Goal: Task Accomplishment & Management: Use online tool/utility

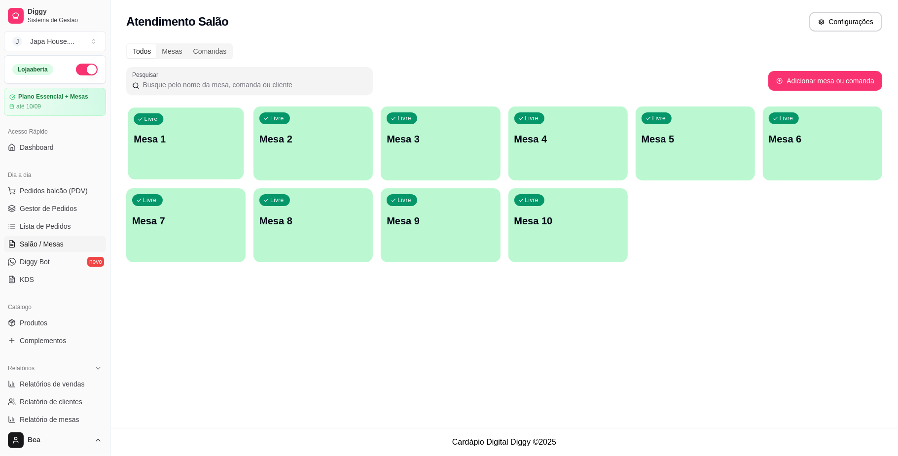
click at [184, 162] on div "Livre Mesa 1" at bounding box center [186, 137] width 116 height 60
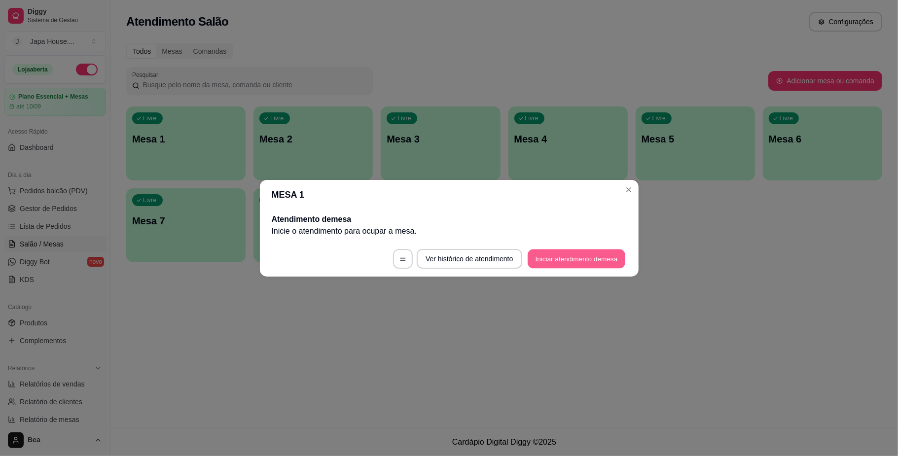
click at [587, 253] on button "Iniciar atendimento de mesa" at bounding box center [577, 258] width 98 height 19
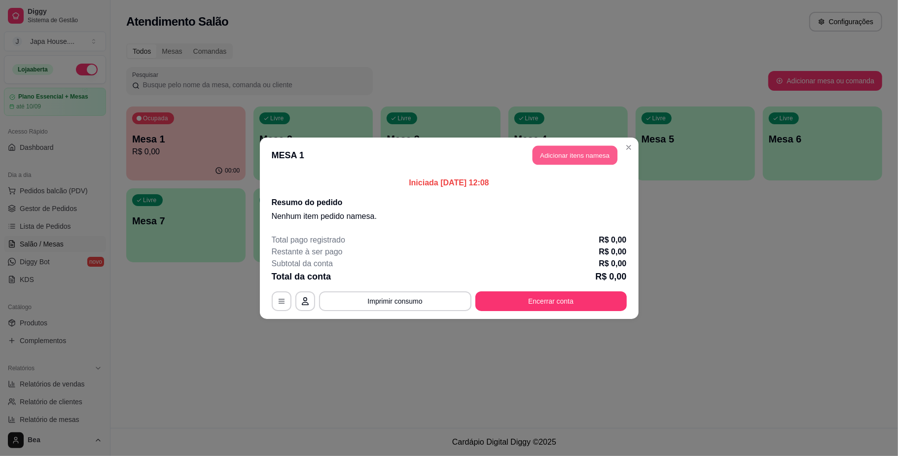
click at [576, 158] on button "Adicionar itens na mesa" at bounding box center [574, 154] width 85 height 19
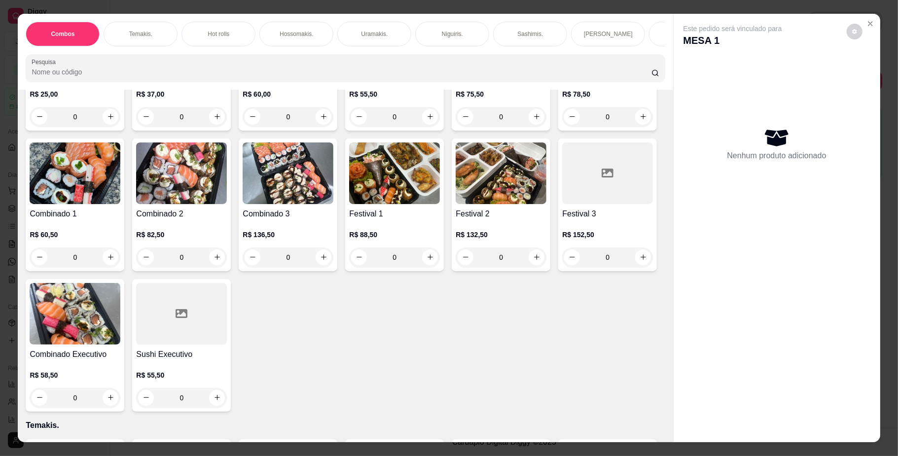
scroll to position [184, 0]
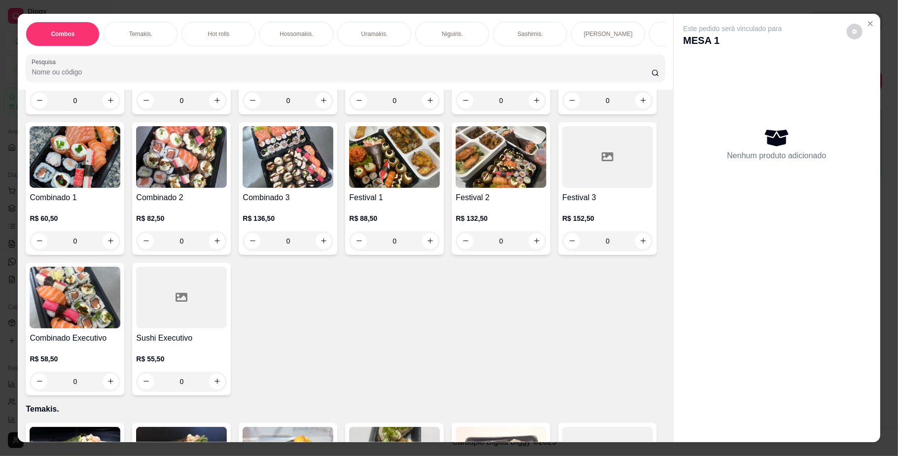
click at [456, 188] on img at bounding box center [501, 157] width 91 height 62
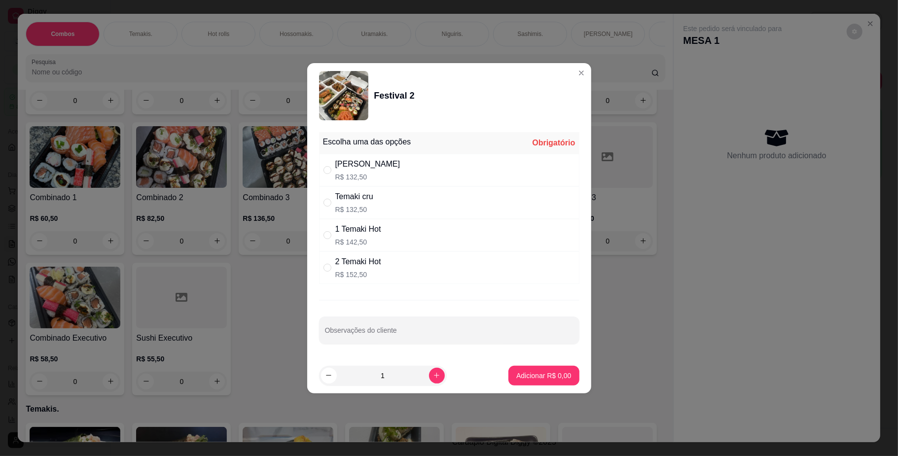
click at [395, 196] on div "Temaki cru R$ 132,50" at bounding box center [449, 202] width 260 height 33
radio input "true"
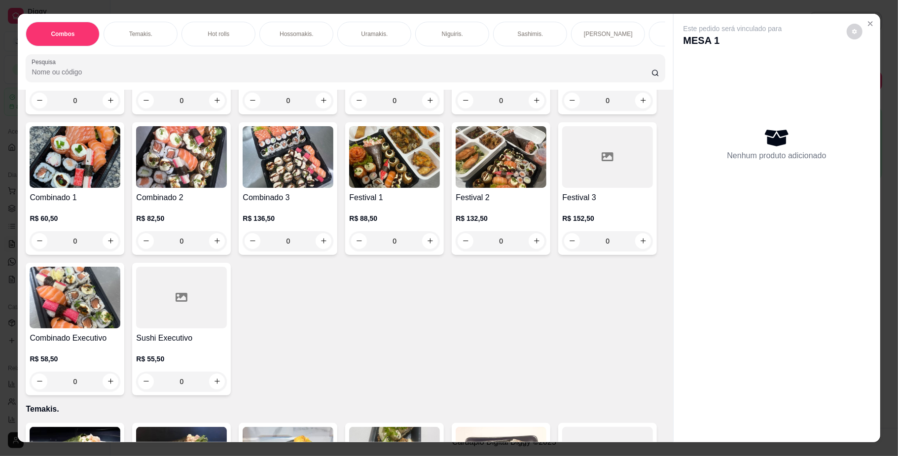
click at [456, 188] on img at bounding box center [501, 157] width 91 height 62
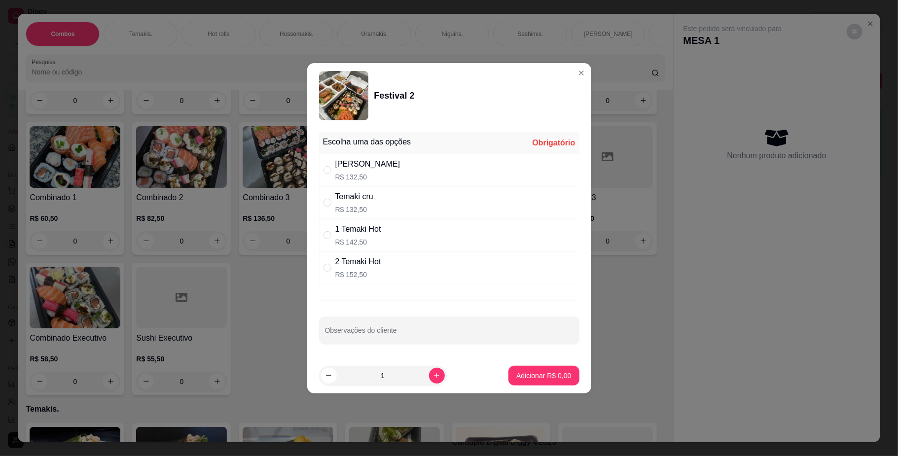
click at [388, 198] on div "Temaki cru R$ 132,50" at bounding box center [449, 202] width 260 height 33
radio input "true"
click at [407, 334] on input "Observações do cliente" at bounding box center [449, 334] width 248 height 10
type input "ROLINHO BANANA COM CHOLATE"
click at [510, 374] on p "Adicionar R$ 132,50" at bounding box center [540, 375] width 61 height 9
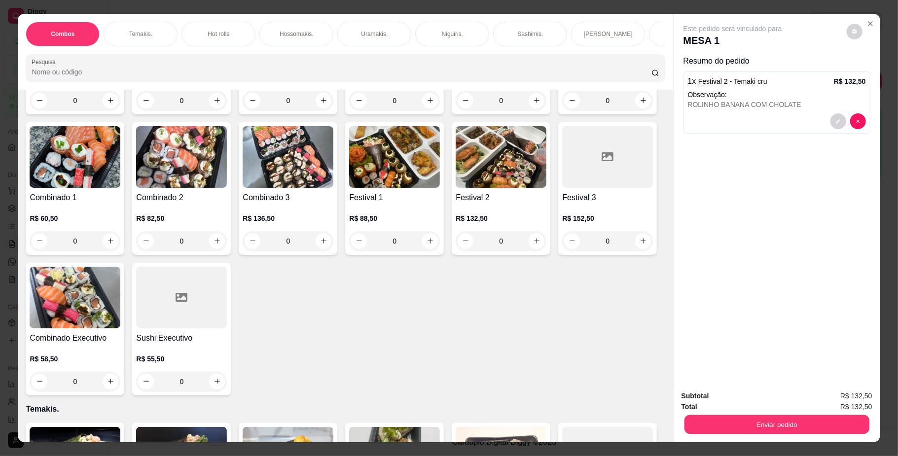
click at [703, 420] on button "Enviar pedido" at bounding box center [776, 424] width 185 height 19
click at [724, 400] on button "Não registrar e enviar pedido" at bounding box center [743, 400] width 100 height 18
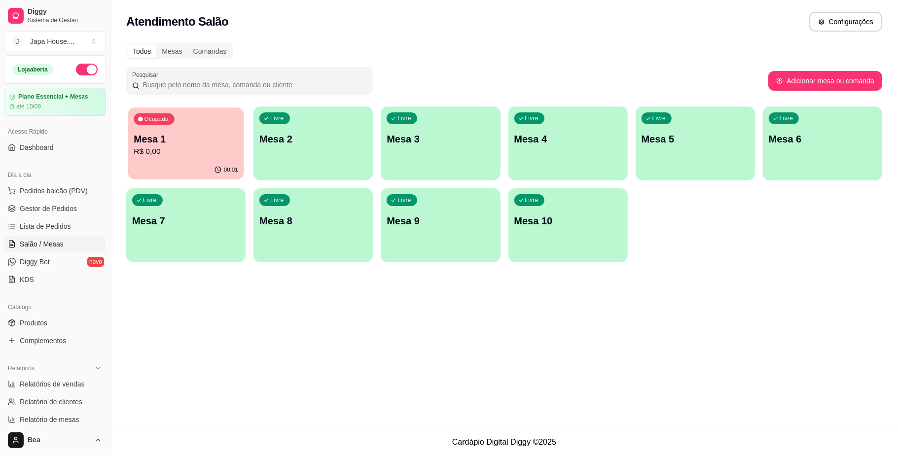
click at [167, 156] on p "R$ 0,00" at bounding box center [186, 151] width 105 height 11
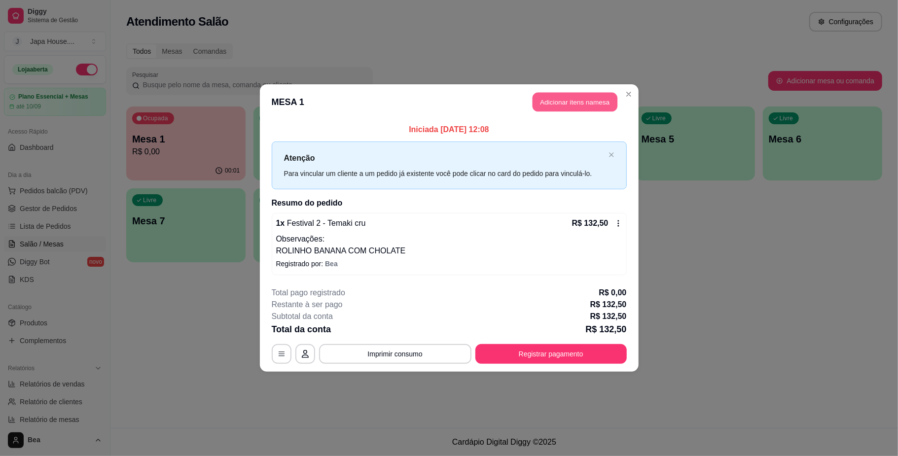
click at [569, 107] on button "Adicionar itens na mesa" at bounding box center [574, 102] width 85 height 19
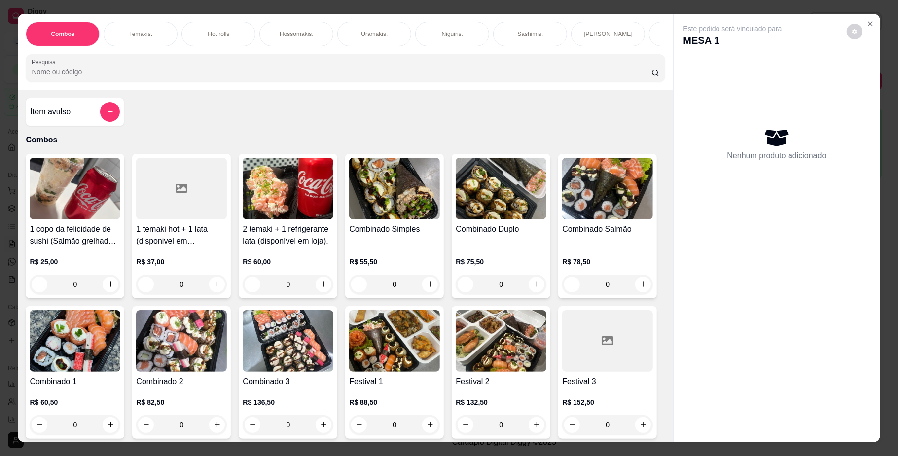
scroll to position [0, 559]
click at [206, 30] on p "Bebidas." at bounding box center [204, 34] width 23 height 8
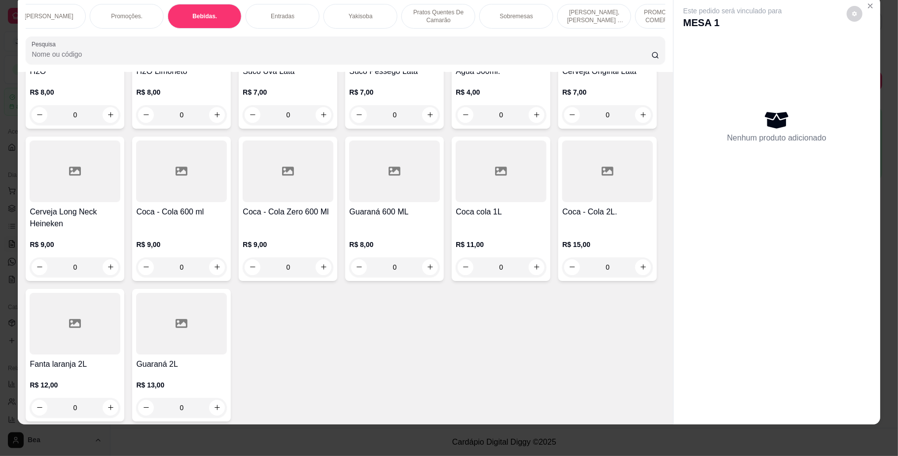
scroll to position [2243, 0]
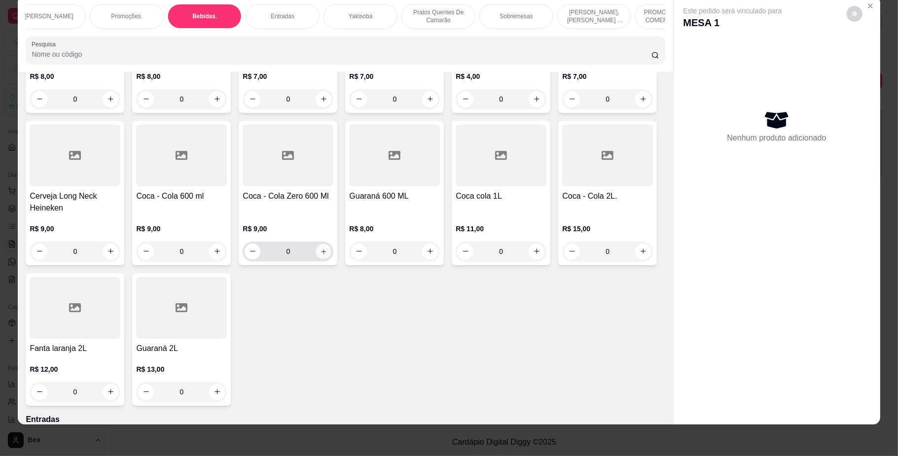
click at [331, 259] on button "increase-product-quantity" at bounding box center [323, 251] width 15 height 15
type input "1"
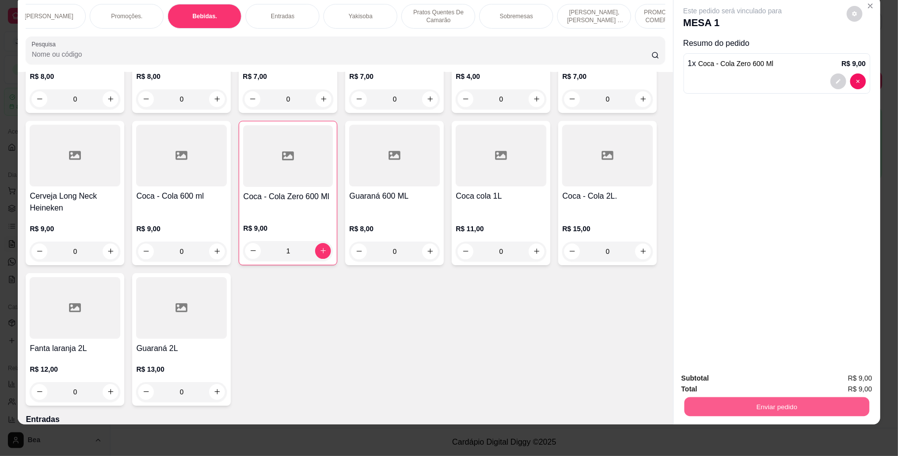
click at [712, 403] on button "Enviar pedido" at bounding box center [776, 406] width 185 height 19
click at [712, 377] on button "Não registrar e enviar pedido" at bounding box center [743, 383] width 100 height 18
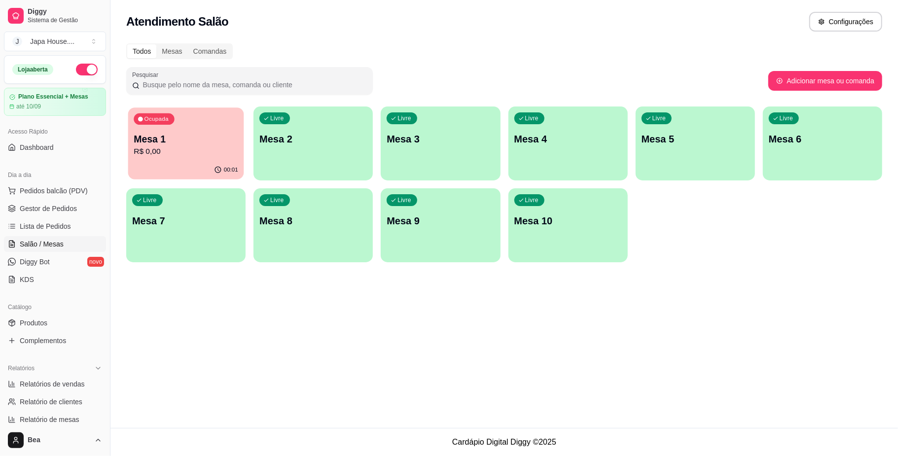
click at [204, 163] on div "00:01" at bounding box center [186, 170] width 116 height 19
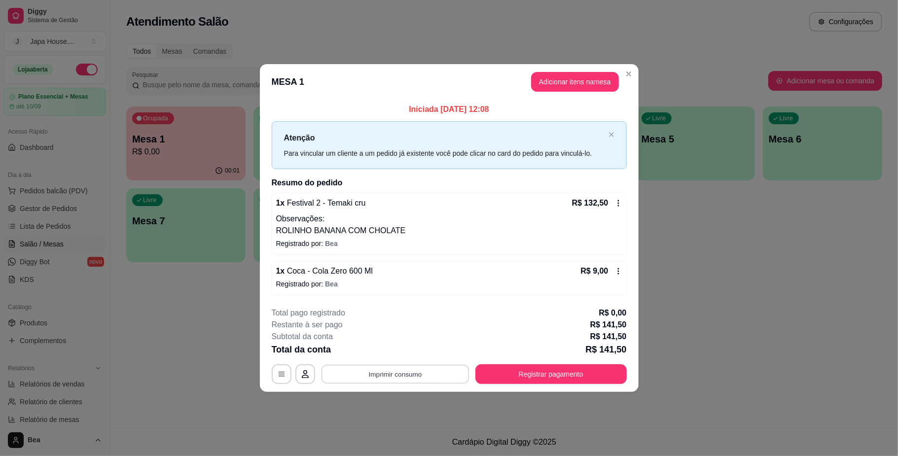
click at [408, 372] on button "Imprimir consumo" at bounding box center [395, 374] width 148 height 19
click at [408, 346] on button "IMPRESSORA" at bounding box center [397, 351] width 69 height 15
click at [413, 365] on button "Imprimir consumo" at bounding box center [395, 374] width 152 height 20
click at [407, 353] on button "IMPRESSORA" at bounding box center [397, 351] width 69 height 15
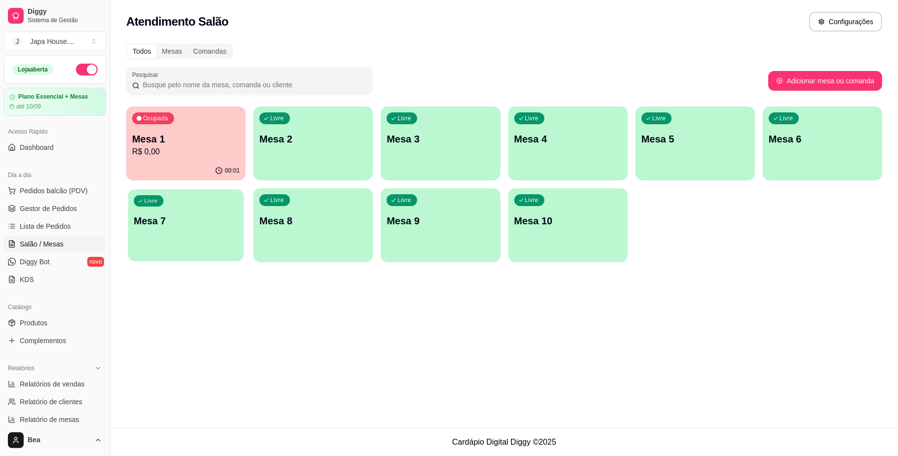
click at [204, 228] on div "Livre Mesa 7" at bounding box center [186, 219] width 116 height 60
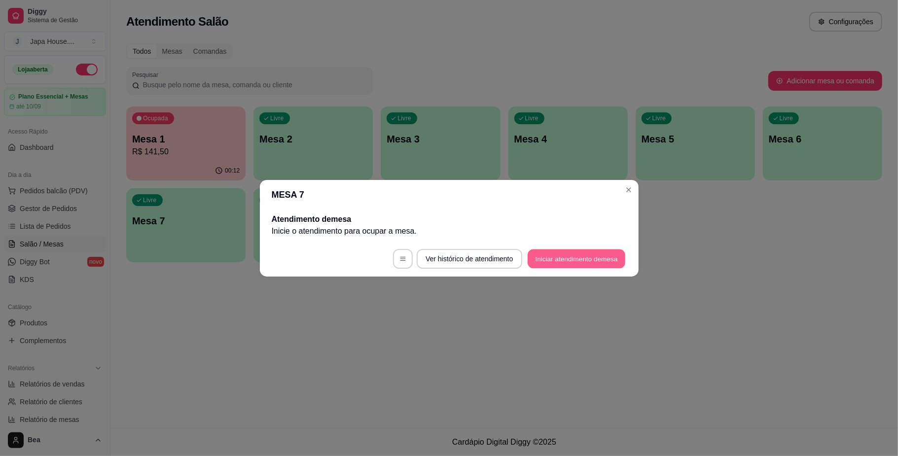
click at [569, 261] on button "Iniciar atendimento de mesa" at bounding box center [577, 258] width 98 height 19
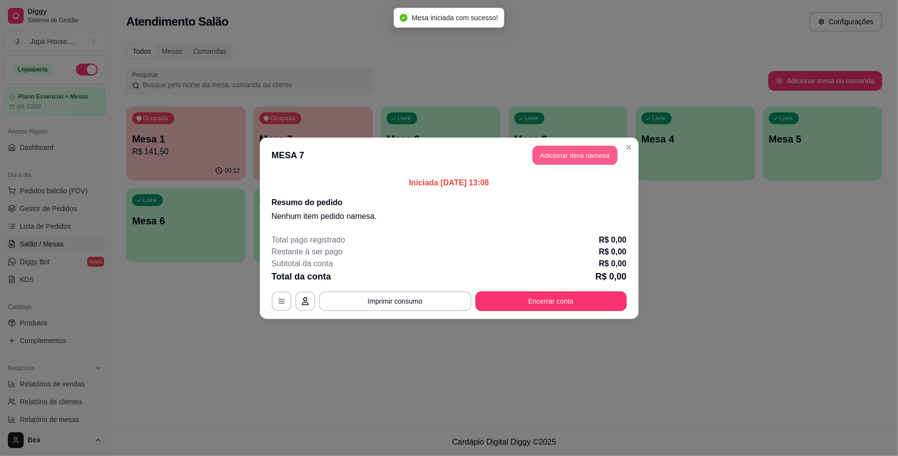
click at [574, 153] on button "Adicionar itens na mesa" at bounding box center [574, 154] width 85 height 19
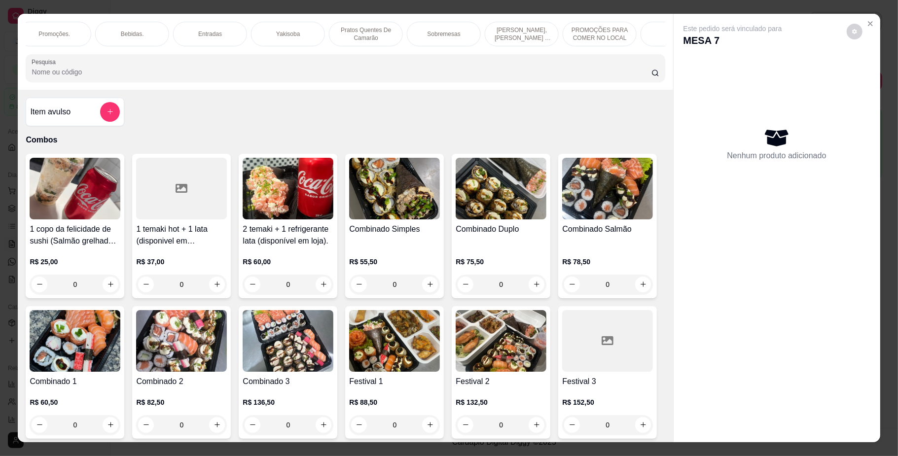
scroll to position [0, 681]
click at [247, 30] on div "Yakisoba" at bounding box center [239, 34] width 74 height 25
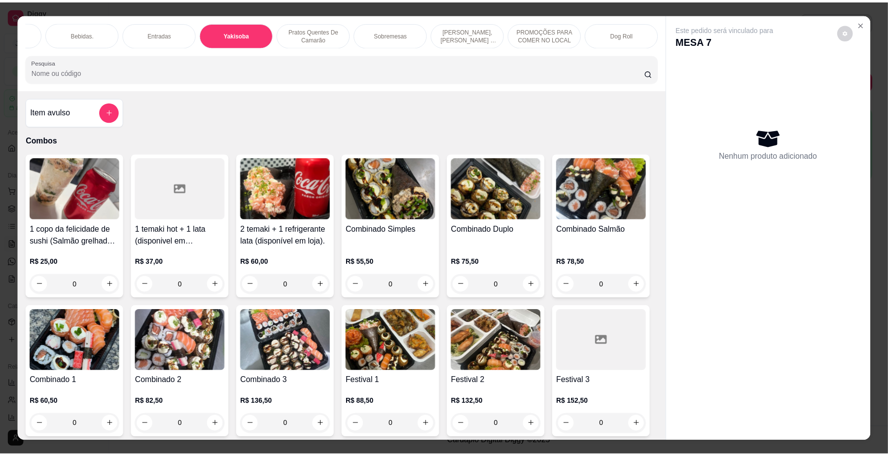
scroll to position [18, 0]
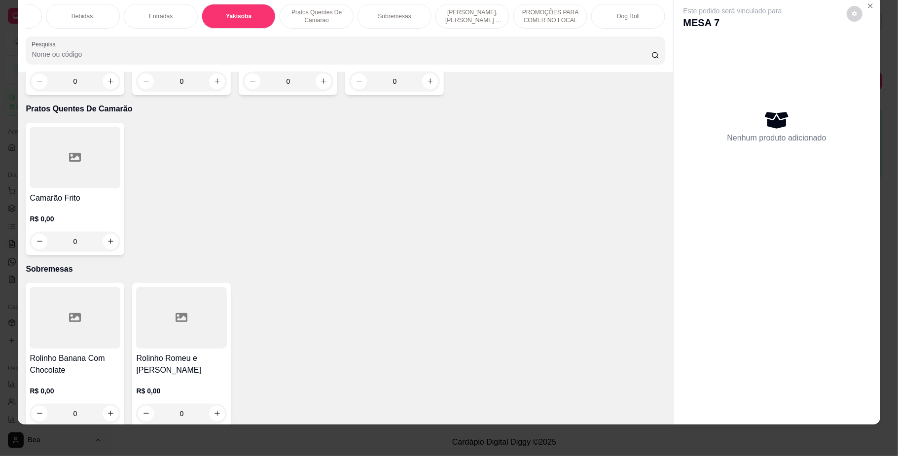
click at [198, 91] on div "R$ 0,00 0" at bounding box center [181, 67] width 91 height 47
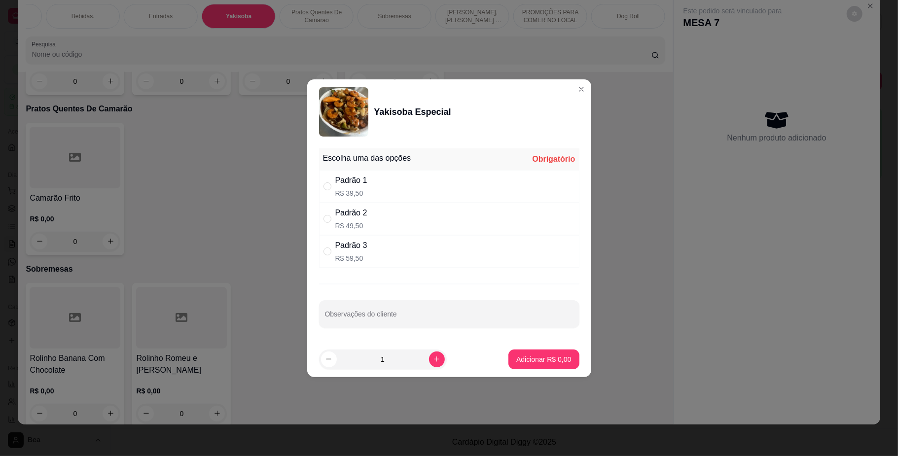
click at [360, 249] on div "Padrão 3" at bounding box center [351, 246] width 32 height 12
radio input "true"
click at [528, 357] on p "Adicionar R$ 59,50" at bounding box center [541, 358] width 57 height 9
type input "1"
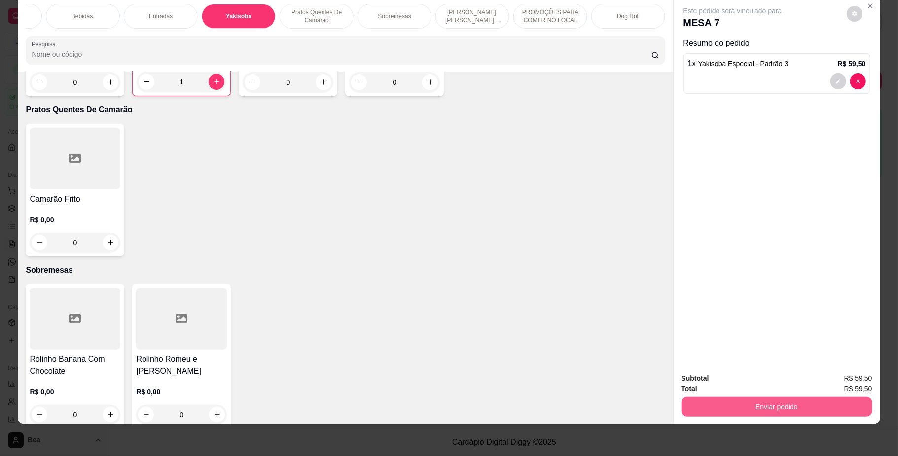
click at [693, 405] on button "Enviar pedido" at bounding box center [776, 407] width 191 height 20
click at [693, 378] on button "Não registrar e enviar pedido" at bounding box center [743, 383] width 100 height 18
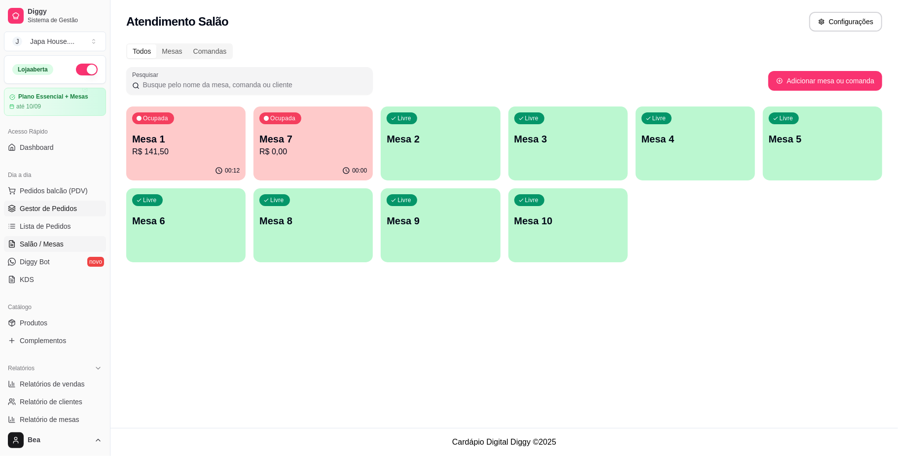
click at [56, 202] on link "Gestor de Pedidos" at bounding box center [55, 209] width 102 height 16
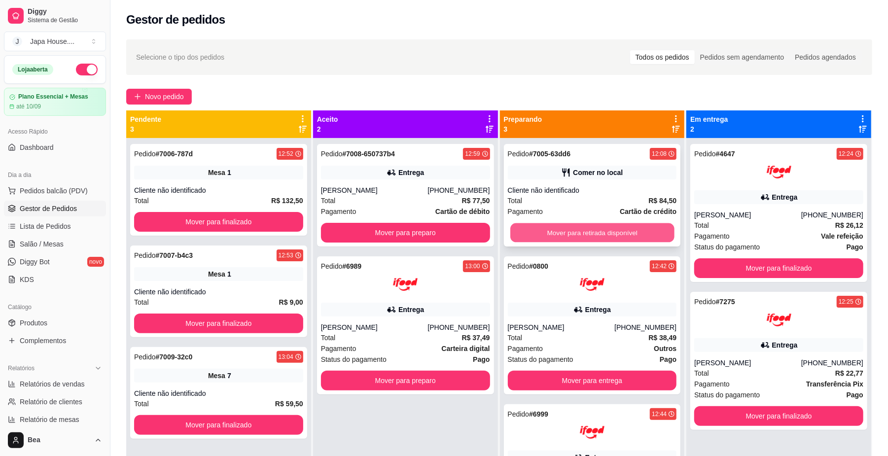
click at [577, 229] on button "Mover para retirada disponível" at bounding box center [592, 232] width 164 height 19
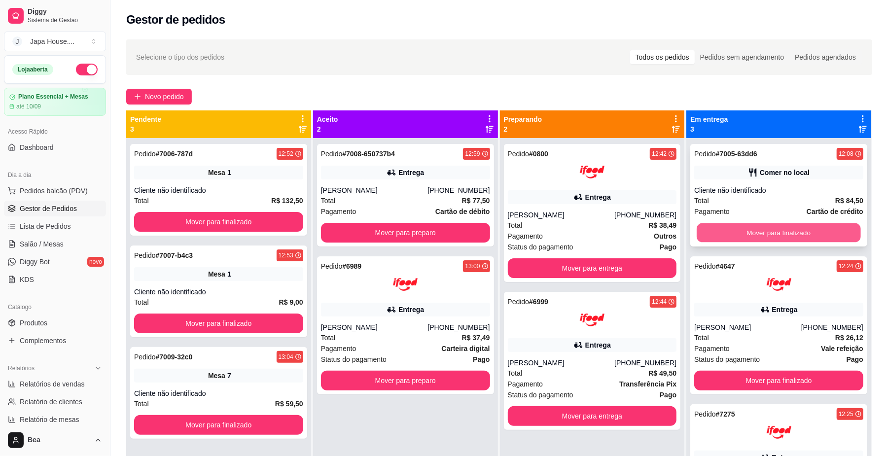
click at [732, 231] on button "Mover para finalizado" at bounding box center [779, 232] width 164 height 19
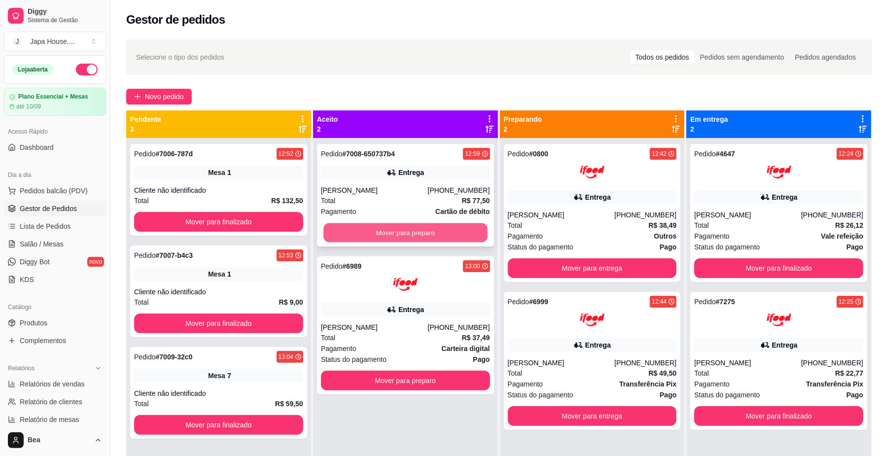
click at [440, 232] on button "Mover para preparo" at bounding box center [405, 232] width 164 height 19
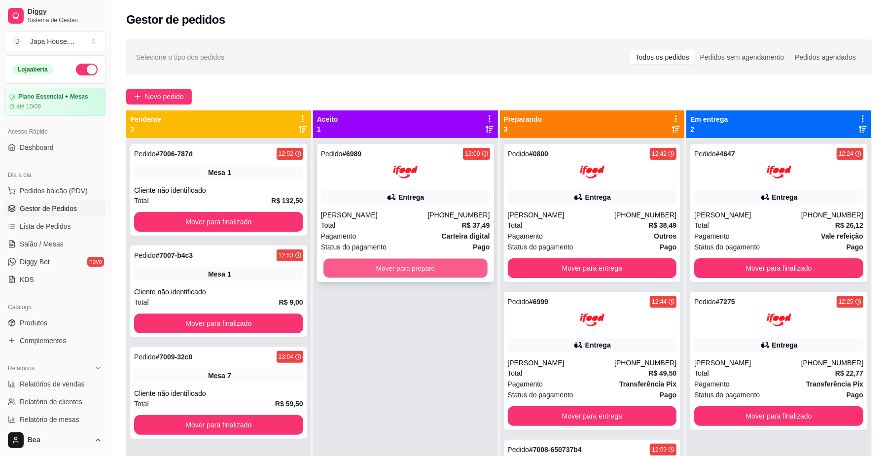
click at [405, 269] on button "Mover para preparo" at bounding box center [405, 268] width 164 height 19
click at [432, 266] on button "Mover para preparo" at bounding box center [405, 268] width 164 height 19
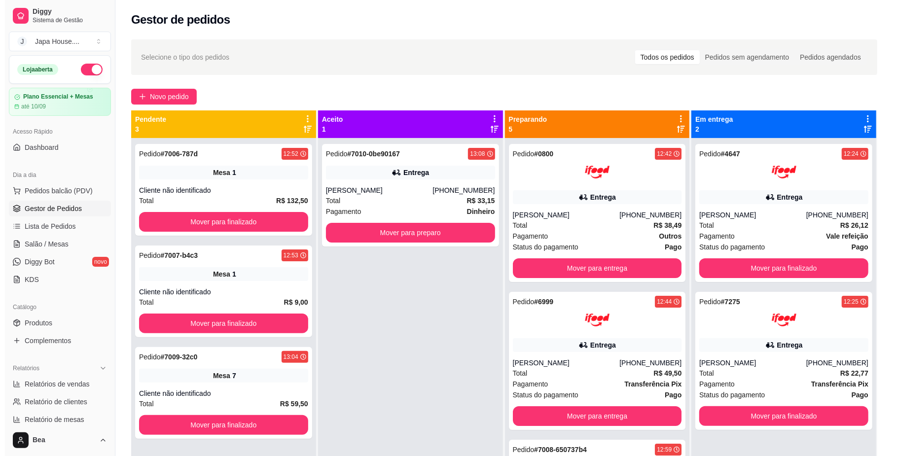
scroll to position [44, 0]
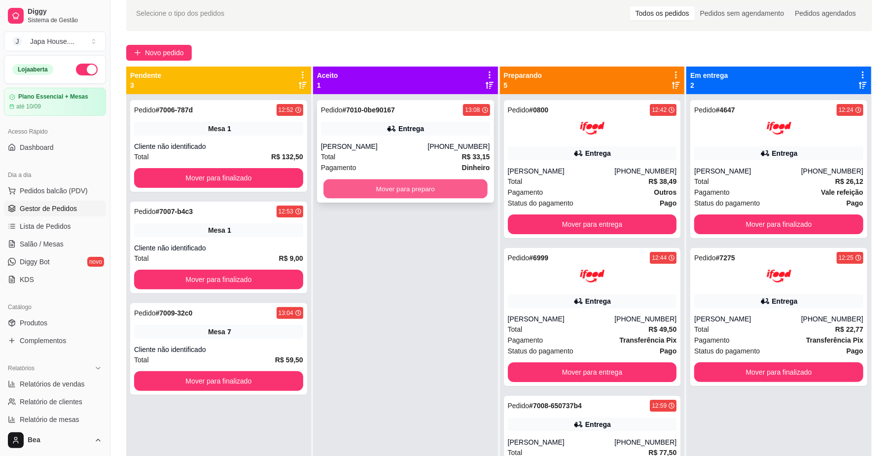
click at [391, 182] on button "Mover para preparo" at bounding box center [405, 188] width 164 height 19
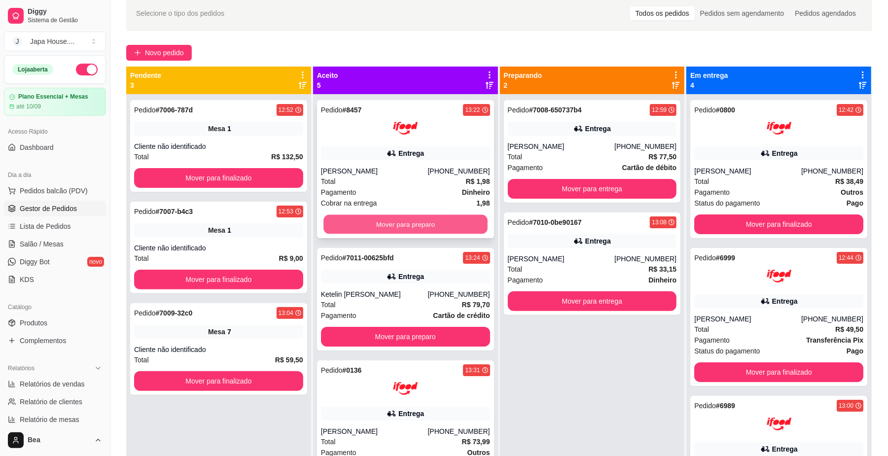
click at [436, 221] on button "Mover para preparo" at bounding box center [405, 224] width 164 height 19
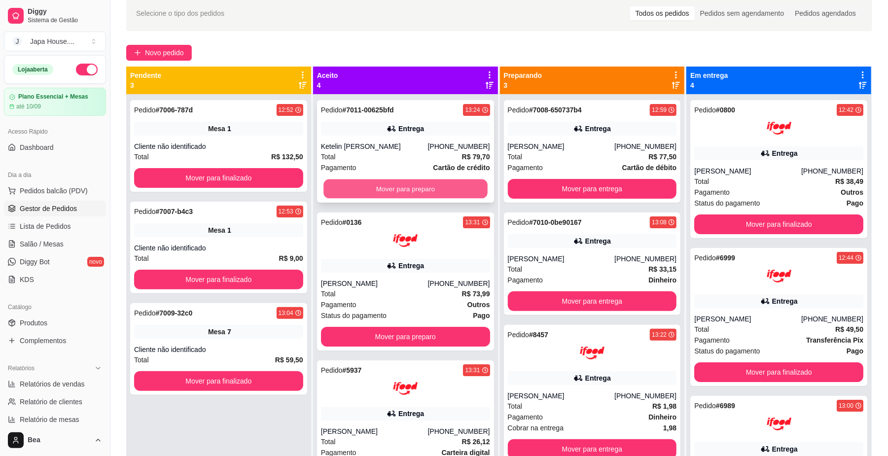
click at [417, 194] on button "Mover para preparo" at bounding box center [405, 188] width 164 height 19
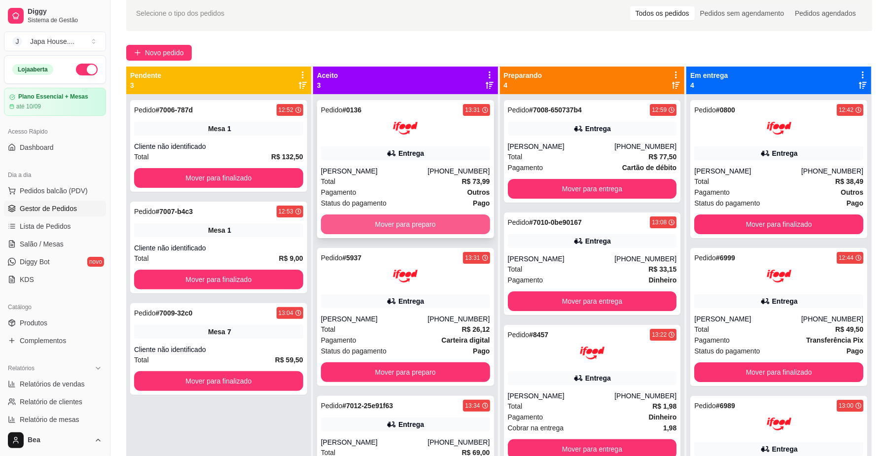
click at [435, 227] on button "Mover para preparo" at bounding box center [405, 224] width 169 height 20
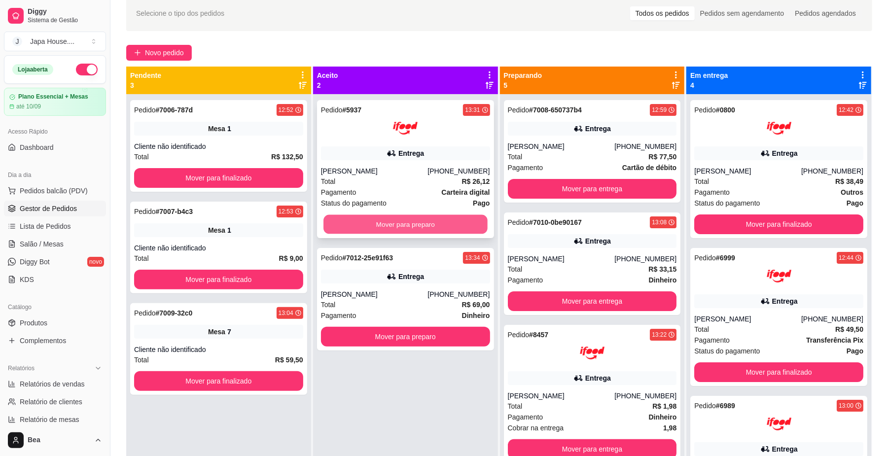
click at [414, 225] on button "Mover para preparo" at bounding box center [405, 224] width 164 height 19
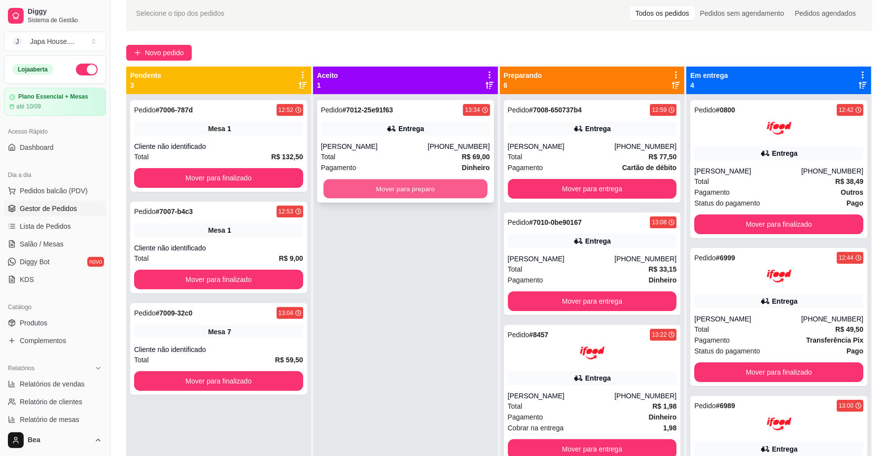
click at [447, 191] on button "Mover para preparo" at bounding box center [405, 188] width 164 height 19
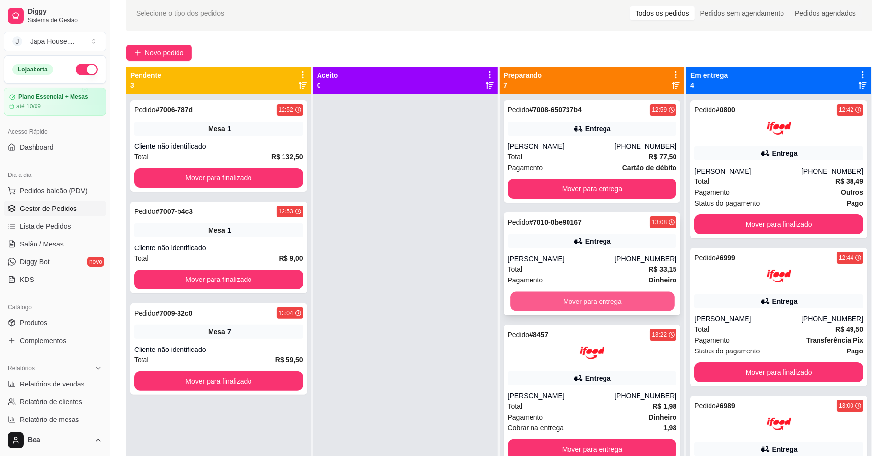
click at [552, 296] on button "Mover para entrega" at bounding box center [592, 301] width 164 height 19
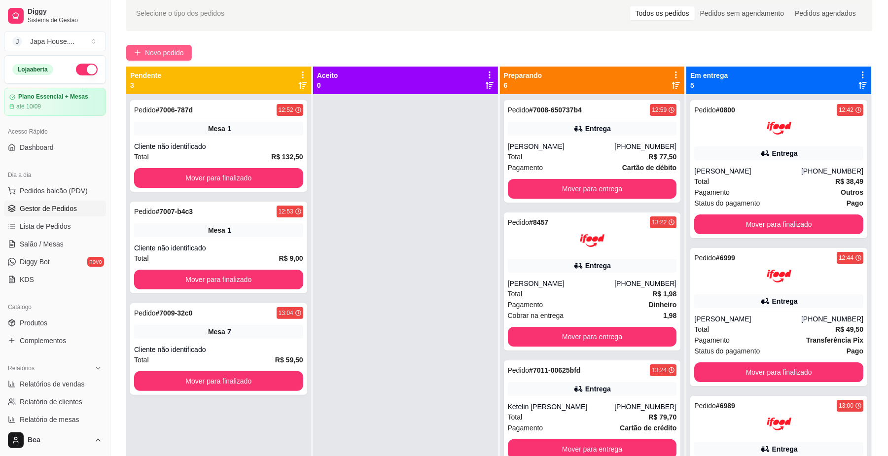
click at [179, 55] on span "Novo pedido" at bounding box center [164, 52] width 39 height 11
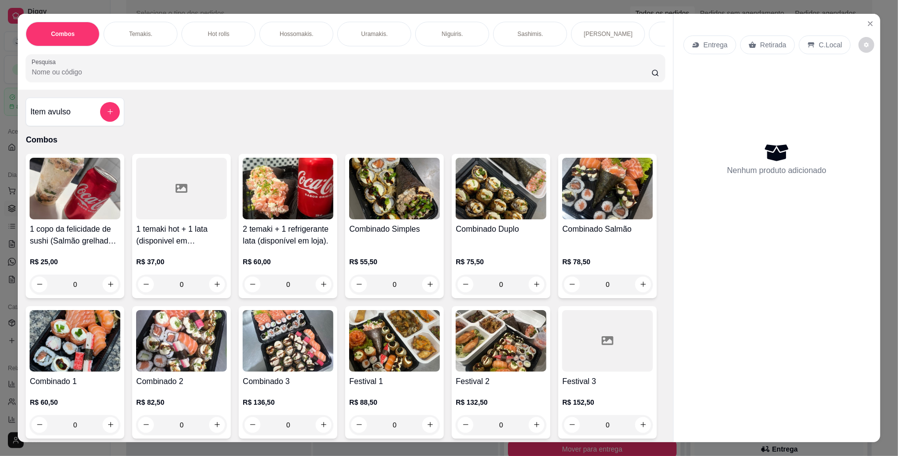
scroll to position [0, 681]
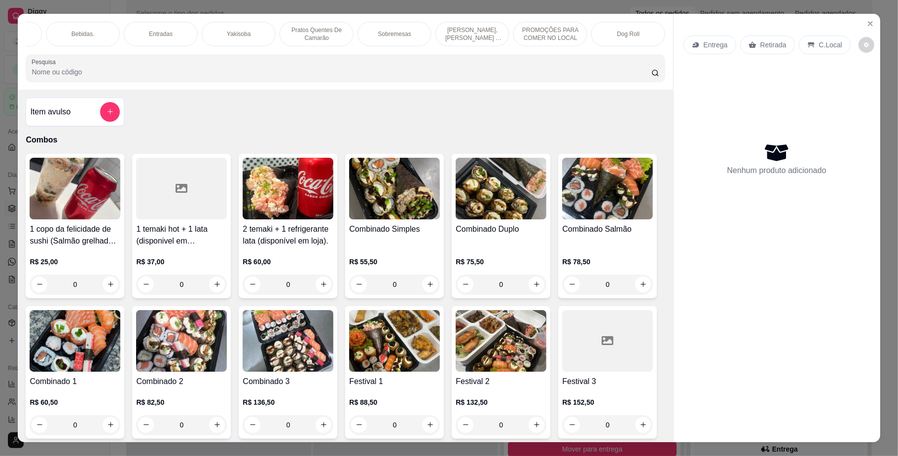
click at [219, 29] on div "Yakisoba" at bounding box center [239, 34] width 74 height 25
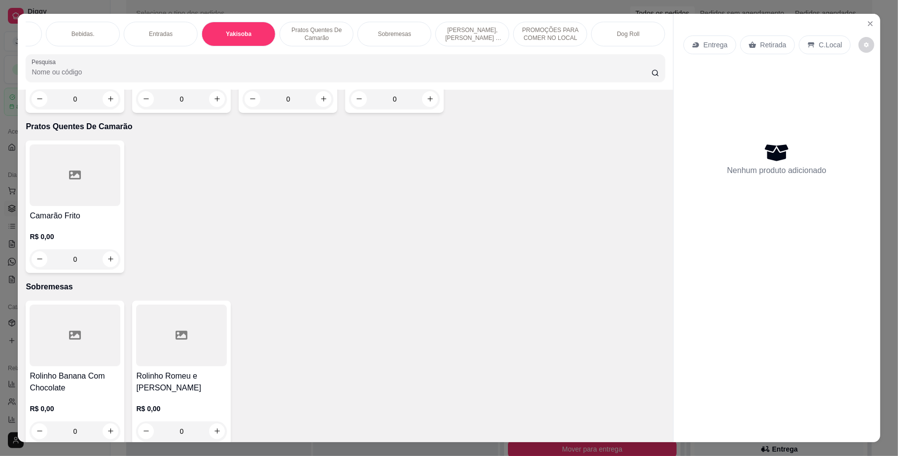
scroll to position [18, 0]
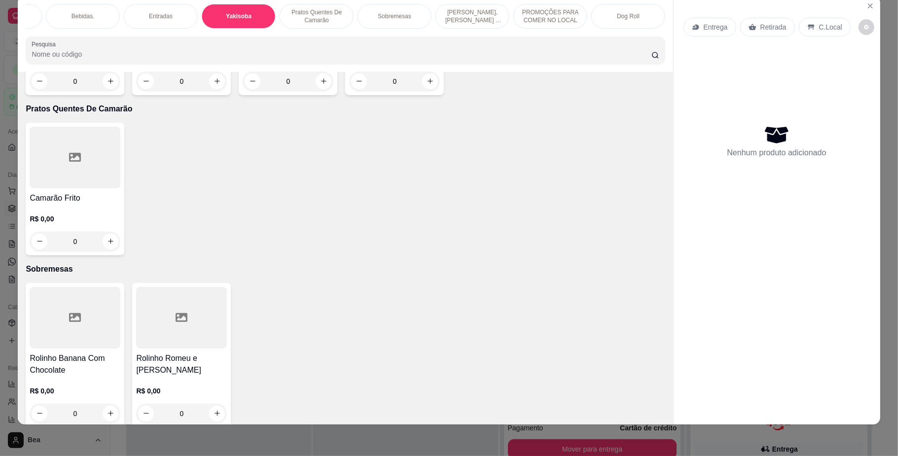
click at [67, 95] on div "Yakisoba Tradicional R$ 0,00 0" at bounding box center [75, 29] width 99 height 133
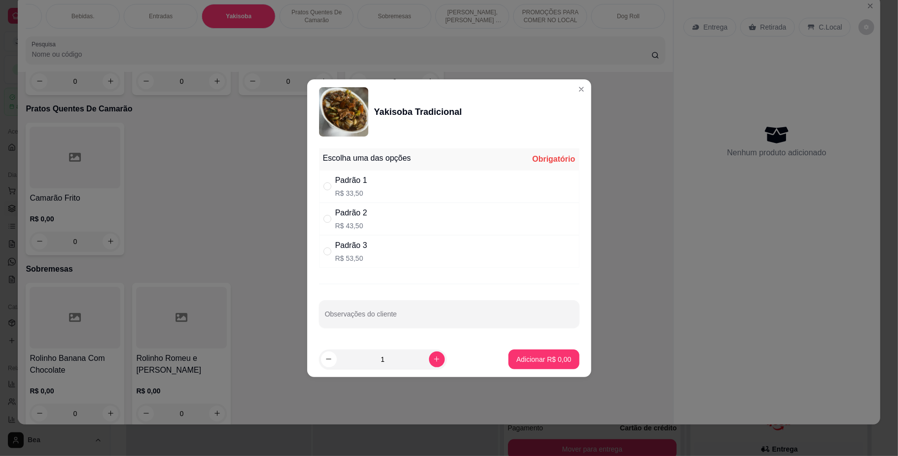
click at [391, 187] on div "Padrão 1 R$ 33,50" at bounding box center [449, 186] width 260 height 33
radio input "true"
click at [530, 352] on button "Adicionar R$ 33,50" at bounding box center [542, 359] width 72 height 19
type input "1"
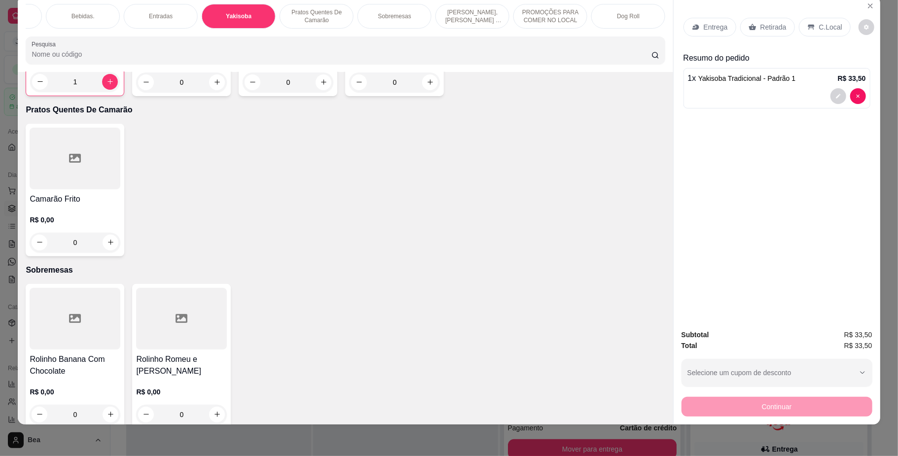
click at [265, 59] on input "Pesquisa" at bounding box center [341, 54] width 619 height 10
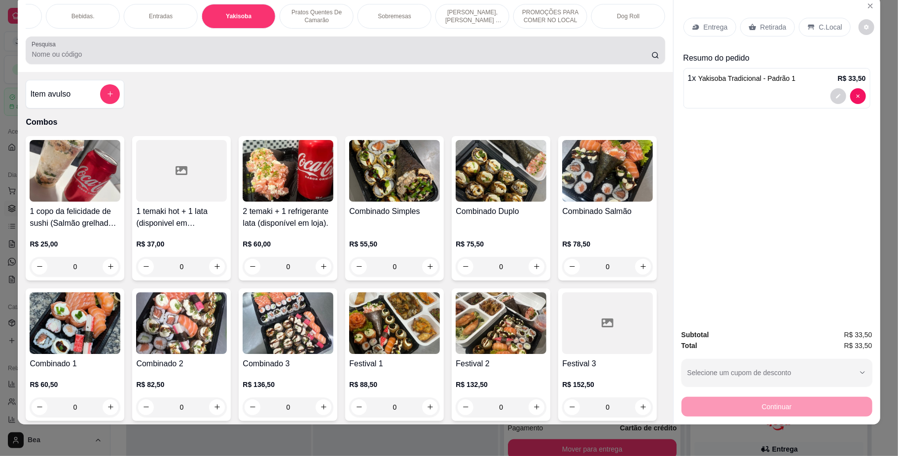
click at [559, 56] on div at bounding box center [345, 50] width 627 height 20
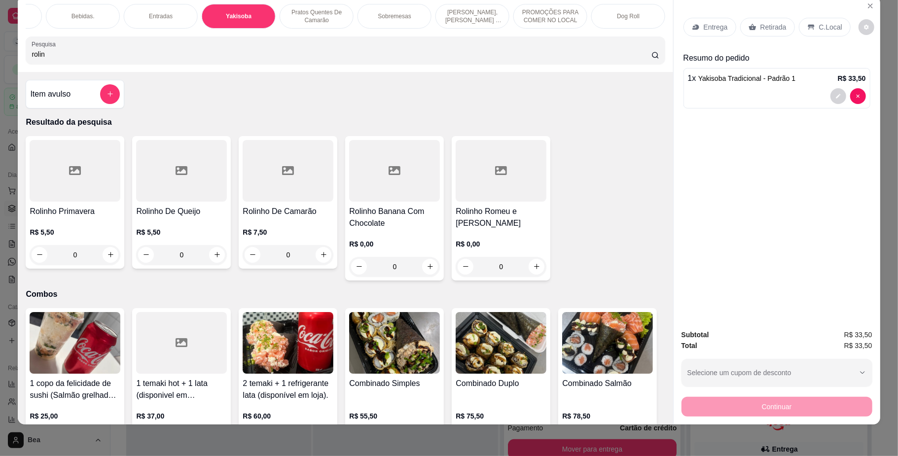
type input "rolin"
click at [104, 265] on div "0" at bounding box center [75, 255] width 91 height 20
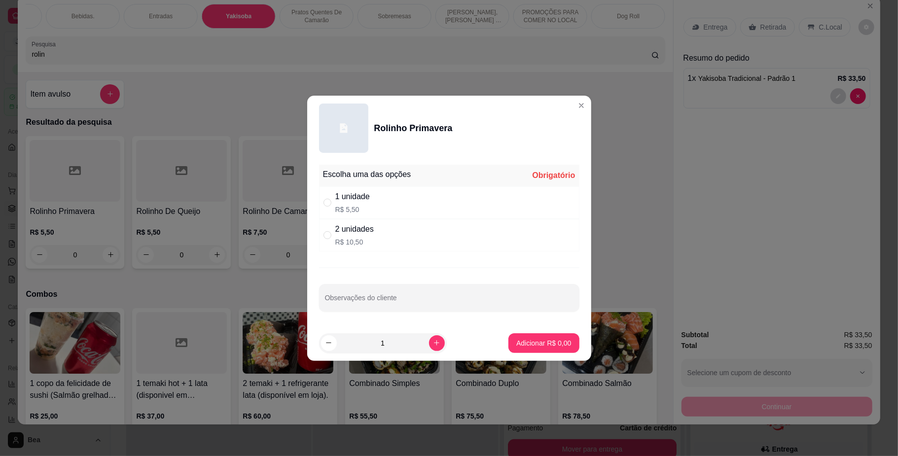
click at [388, 224] on div "2 unidades R$ 10,50" at bounding box center [449, 235] width 260 height 33
radio input "true"
click at [533, 342] on p "Adicionar R$ 10,50" at bounding box center [541, 342] width 57 height 9
type input "1"
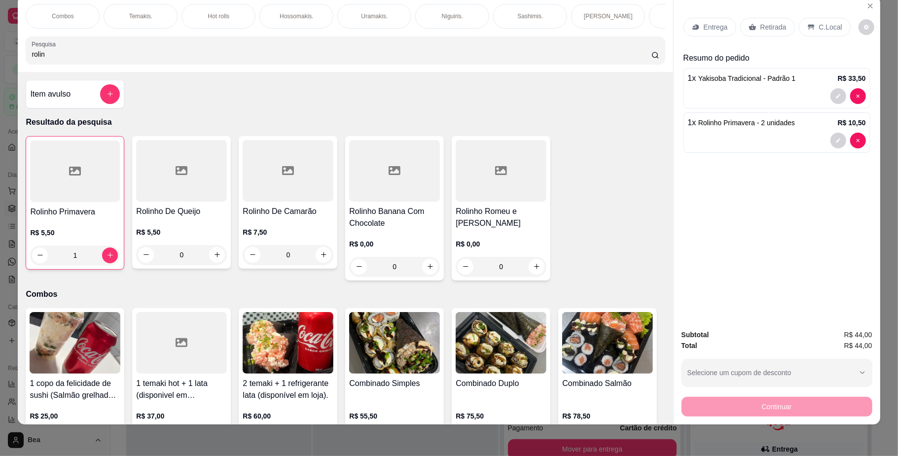
click at [208, 14] on p "Hot rolls" at bounding box center [219, 16] width 22 height 8
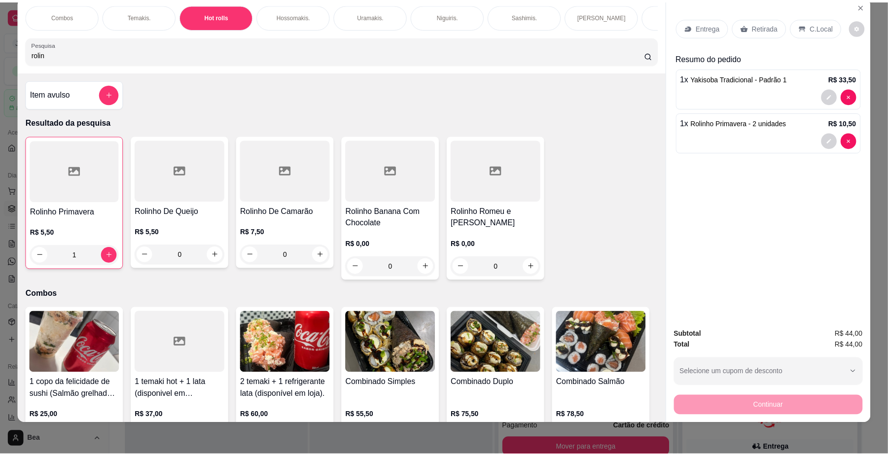
scroll to position [1134, 0]
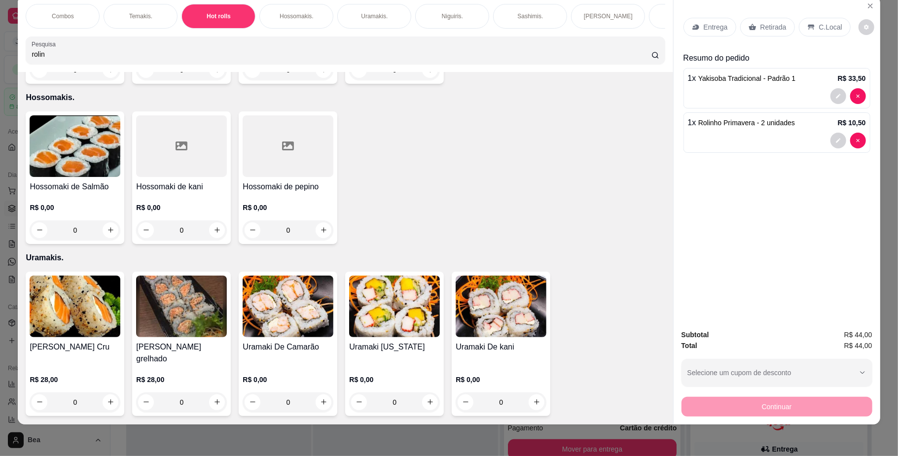
click at [35, 33] on h4 "Hot roll philadelfia" at bounding box center [75, 27] width 91 height 12
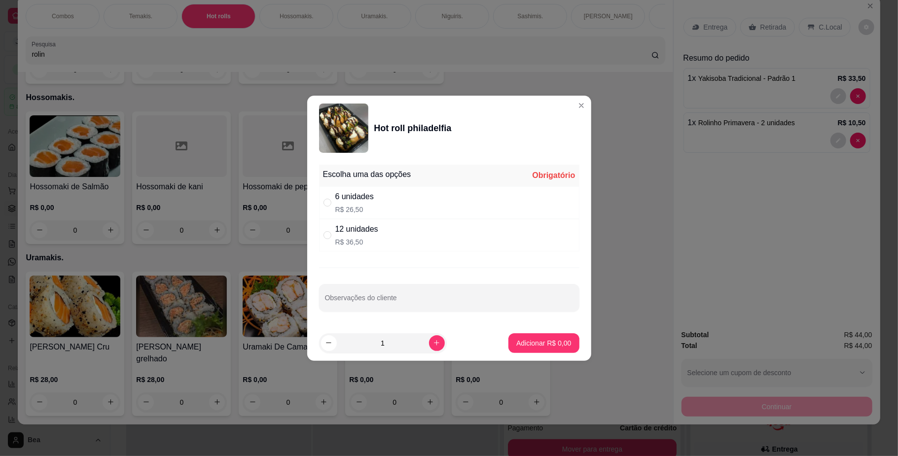
click at [377, 202] on div "6 unidades R$ 26,50" at bounding box center [449, 202] width 260 height 33
radio input "true"
click at [525, 344] on p "Adicionar R$ 26,50" at bounding box center [541, 342] width 57 height 9
type input "1"
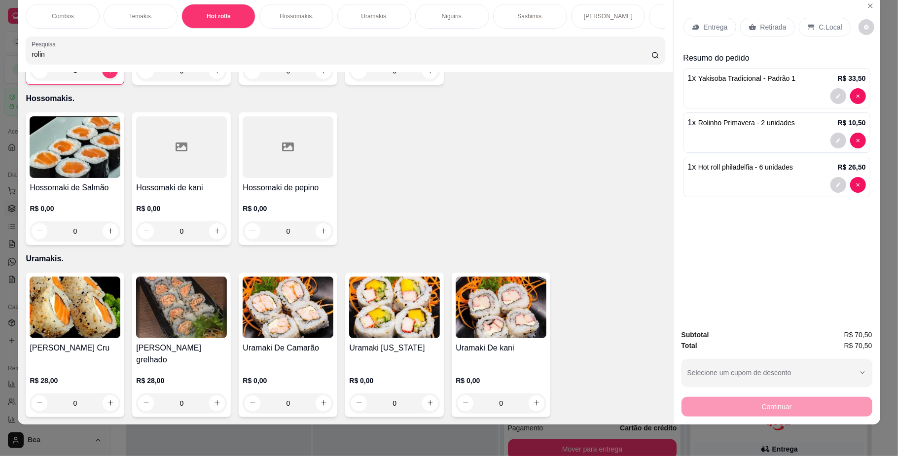
click at [708, 30] on p "Entrega" at bounding box center [716, 27] width 24 height 10
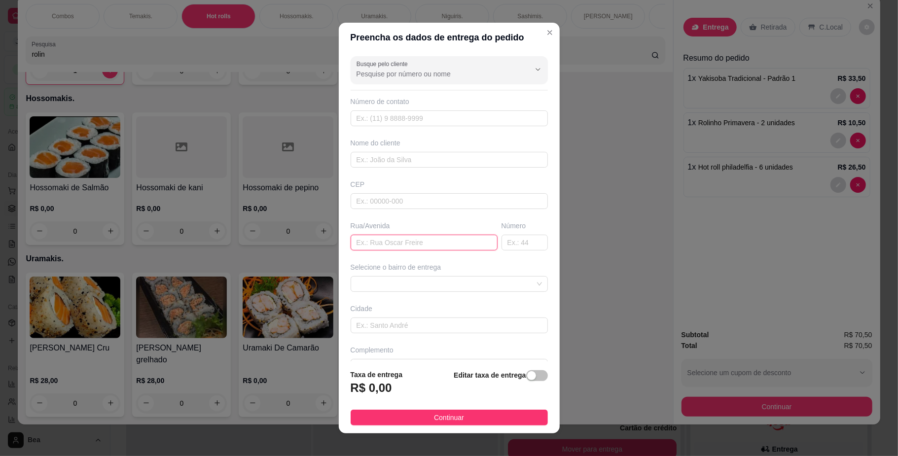
click at [415, 243] on input "text" at bounding box center [424, 243] width 147 height 16
type input "RUA CACHOEIRA"
click at [501, 250] on input "text" at bounding box center [524, 243] width 46 height 16
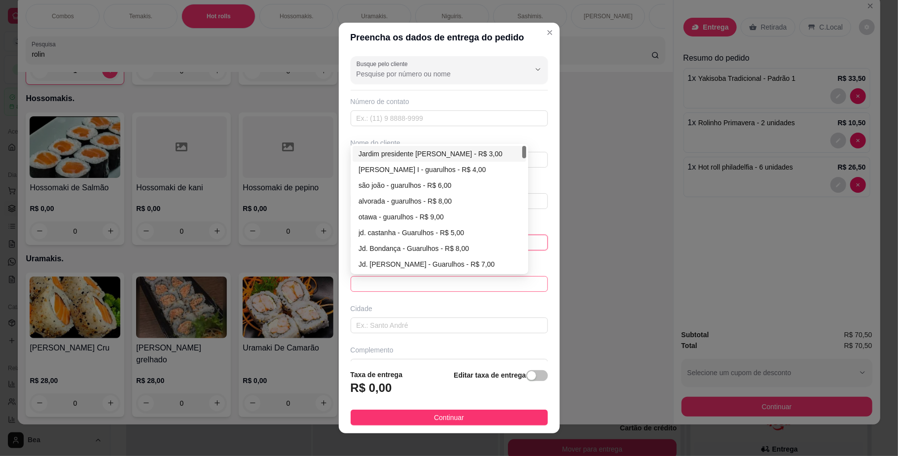
click at [495, 286] on span at bounding box center [448, 284] width 185 height 15
type input "361"
click at [444, 154] on div "Jardim presidente [PERSON_NAME] - R$ 3,00" at bounding box center [439, 153] width 162 height 11
type input "Guarulhos"
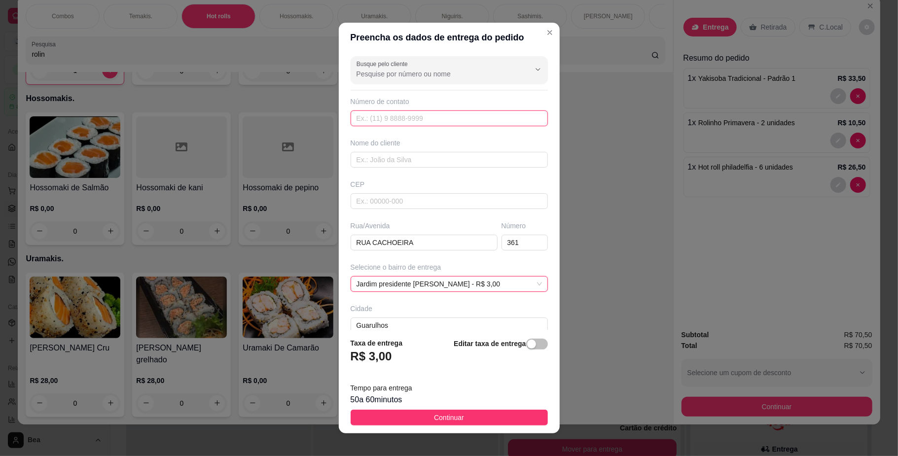
click at [433, 118] on input "text" at bounding box center [449, 118] width 197 height 16
click at [436, 158] on input "text" at bounding box center [449, 160] width 197 height 16
type input "[PERSON_NAME]"
click at [436, 120] on input "text" at bounding box center [449, 118] width 197 height 16
type input "[PHONE_NUMBER]"
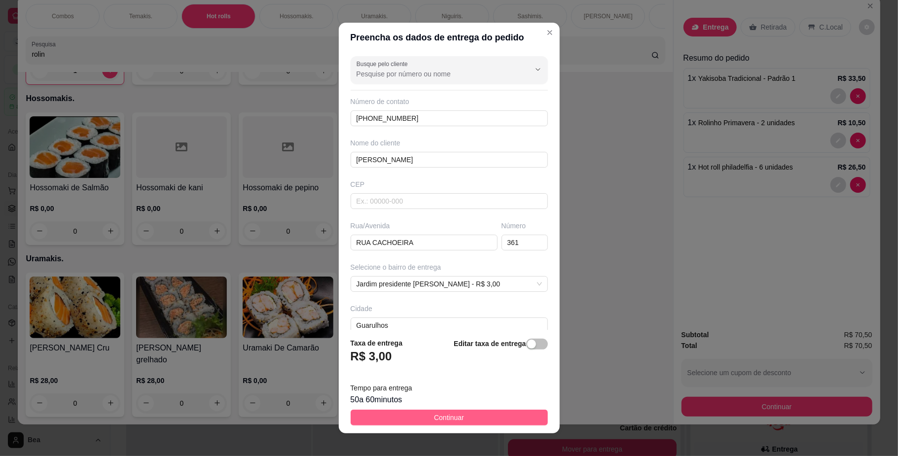
click at [448, 422] on span "Continuar" at bounding box center [449, 417] width 30 height 11
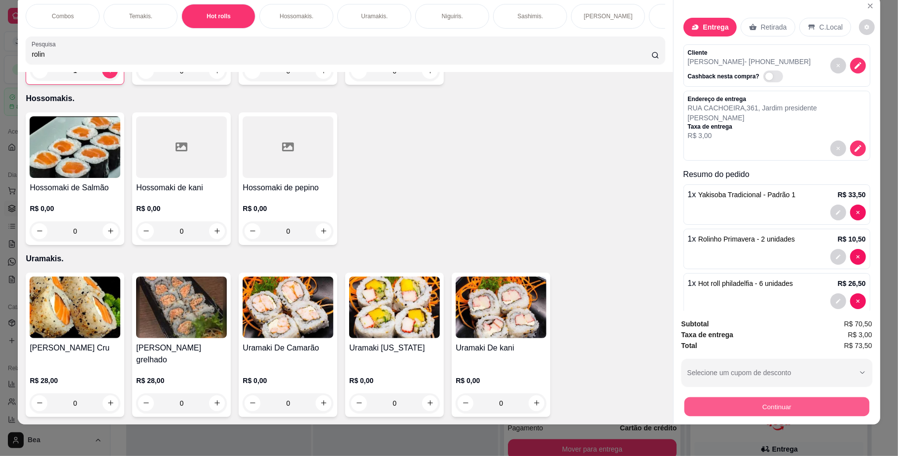
click at [740, 403] on button "Continuar" at bounding box center [776, 406] width 185 height 19
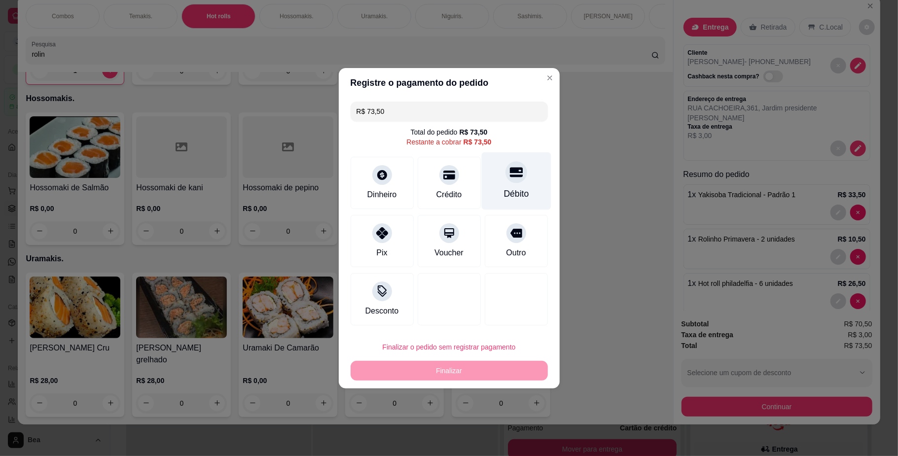
click at [509, 178] on icon at bounding box center [515, 172] width 13 height 13
type input "R$ 0,00"
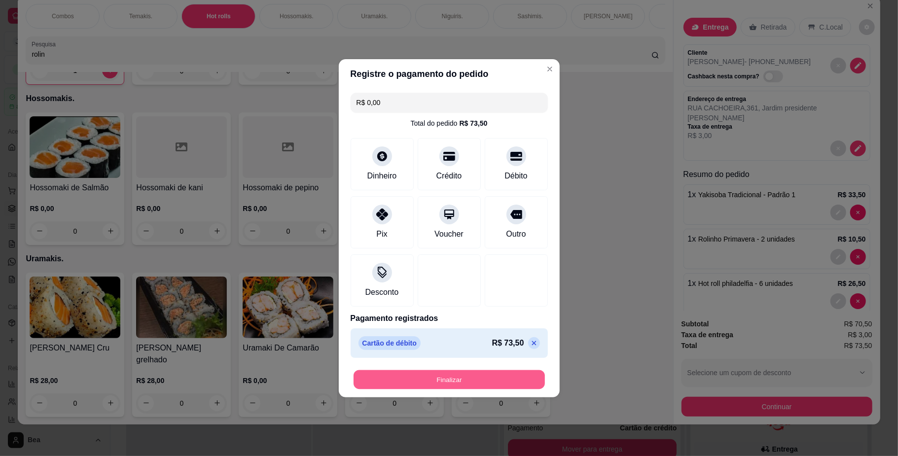
click at [458, 379] on button "Finalizar" at bounding box center [448, 379] width 191 height 19
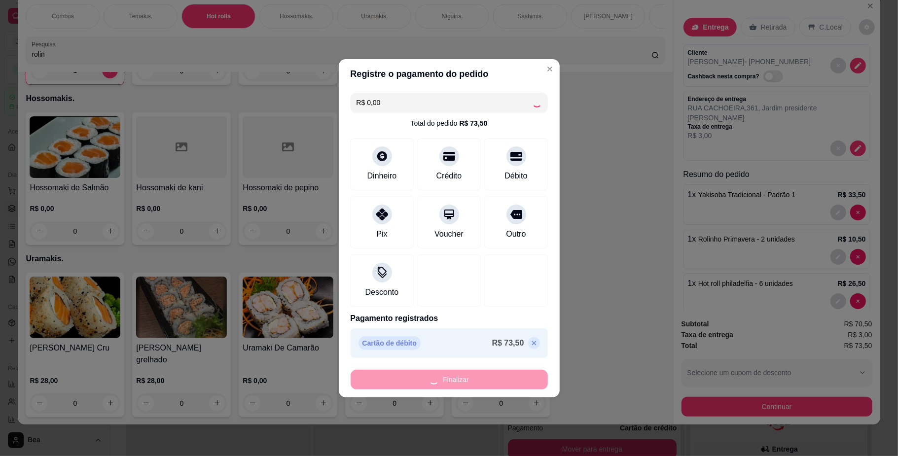
type input "0"
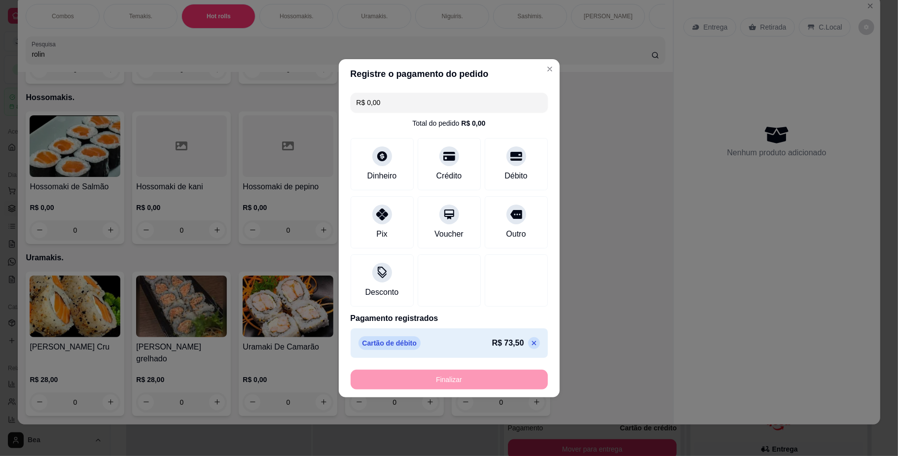
type input "-R$ 73,50"
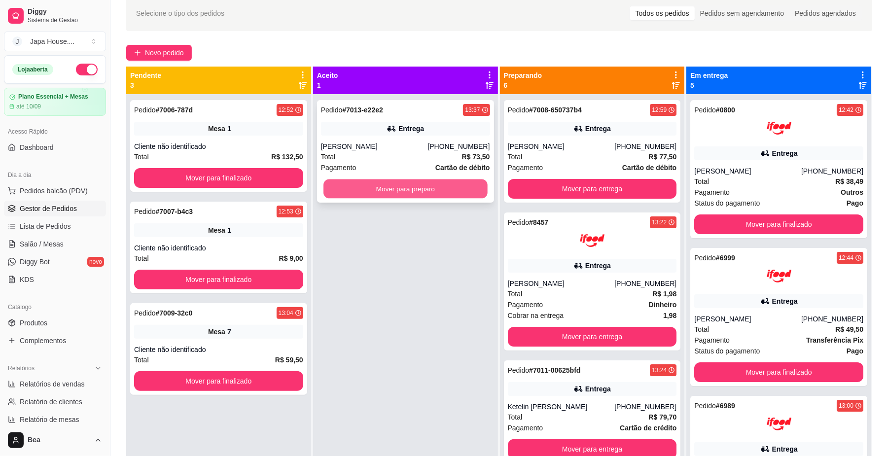
click at [465, 180] on button "Mover para preparo" at bounding box center [405, 188] width 164 height 19
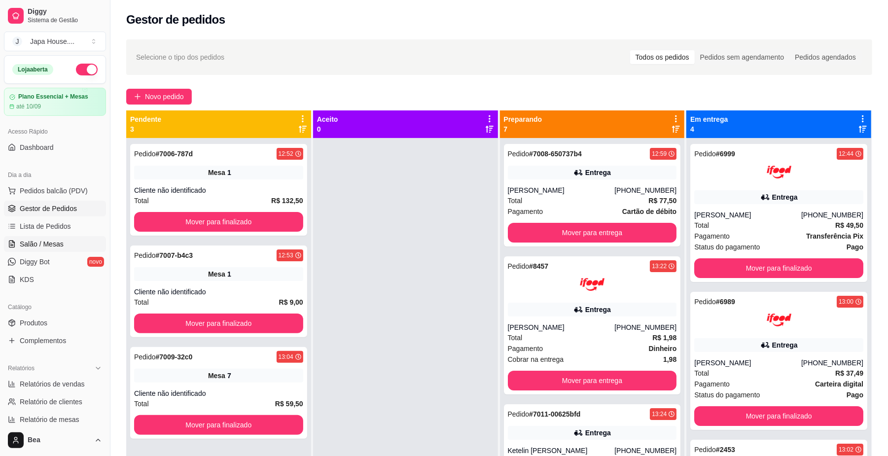
click at [58, 239] on link "Salão / Mesas" at bounding box center [55, 244] width 102 height 16
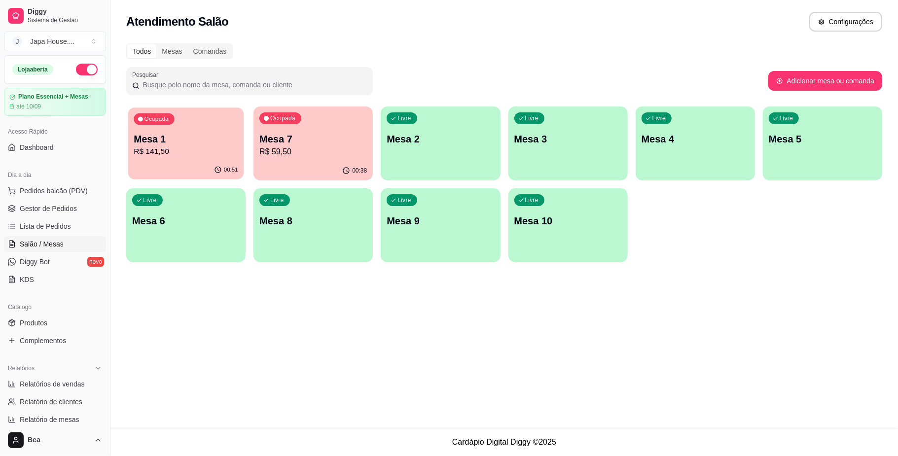
click at [217, 131] on div "Ocupada Mesa 1 R$ 141,50" at bounding box center [186, 133] width 116 height 53
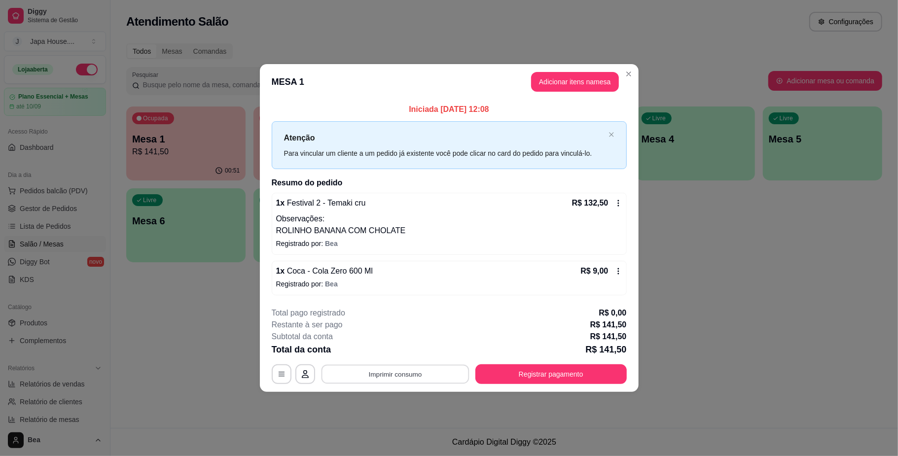
click at [410, 375] on button "Imprimir consumo" at bounding box center [395, 374] width 148 height 19
click at [407, 348] on button "IMPRESSORA" at bounding box center [397, 351] width 69 height 15
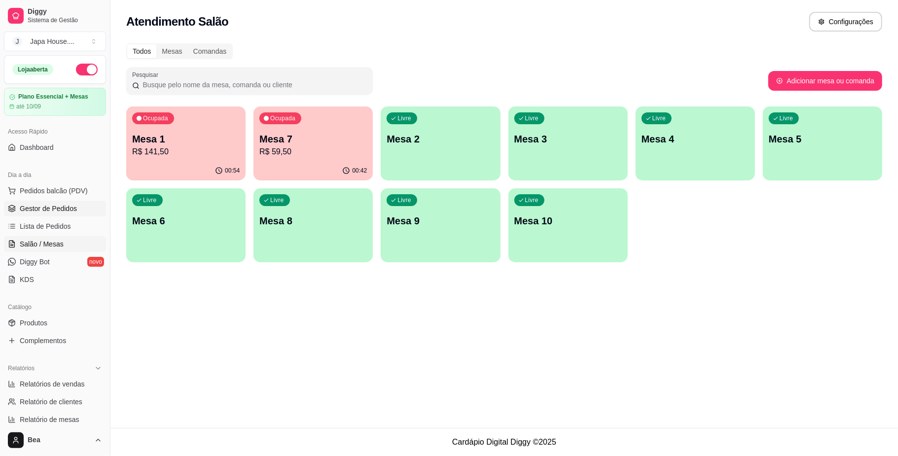
drag, startPoint x: 48, startPoint y: 200, endPoint x: 49, endPoint y: 206, distance: 5.6
click at [49, 206] on ul "Pedidos balcão (PDV) Gestor de Pedidos Lista de Pedidos Salão / Mesas Diggy Bot…" at bounding box center [55, 235] width 102 height 105
click at [49, 206] on span "Gestor de Pedidos" at bounding box center [48, 209] width 57 height 10
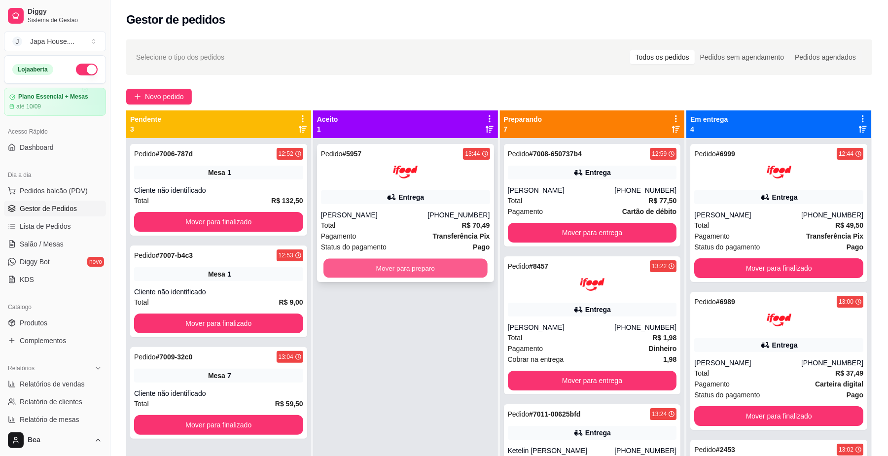
click at [377, 268] on button "Mover para preparo" at bounding box center [405, 268] width 164 height 19
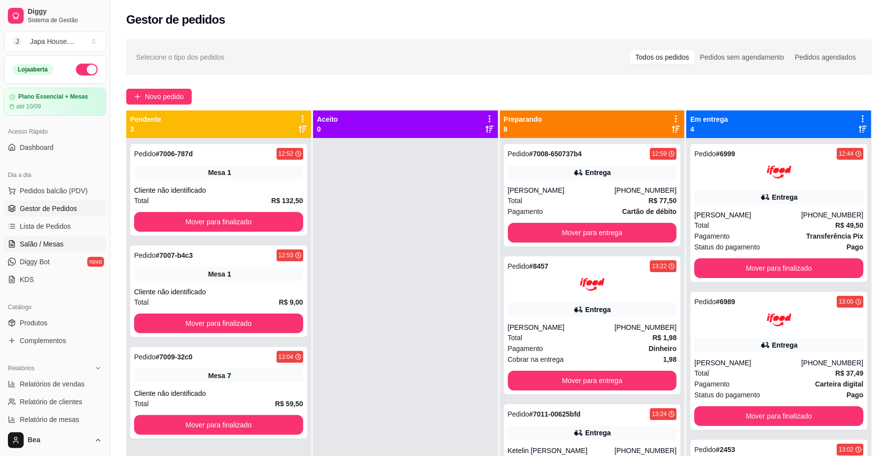
click at [62, 241] on link "Salão / Mesas" at bounding box center [55, 244] width 102 height 16
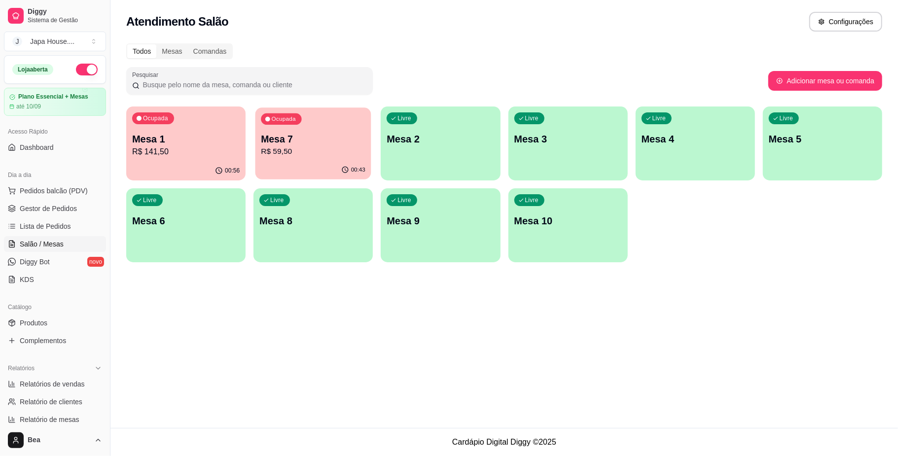
click at [290, 150] on p "R$ 59,50" at bounding box center [313, 151] width 105 height 11
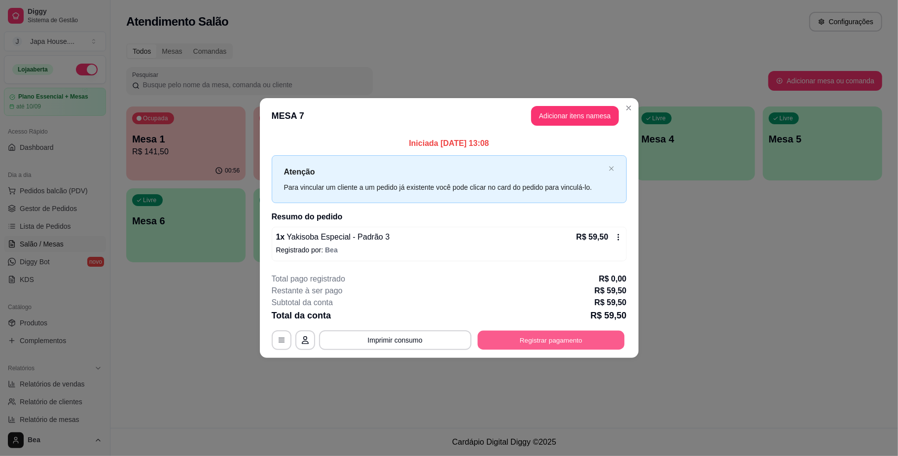
click at [584, 333] on button "Registrar pagamento" at bounding box center [550, 340] width 147 height 19
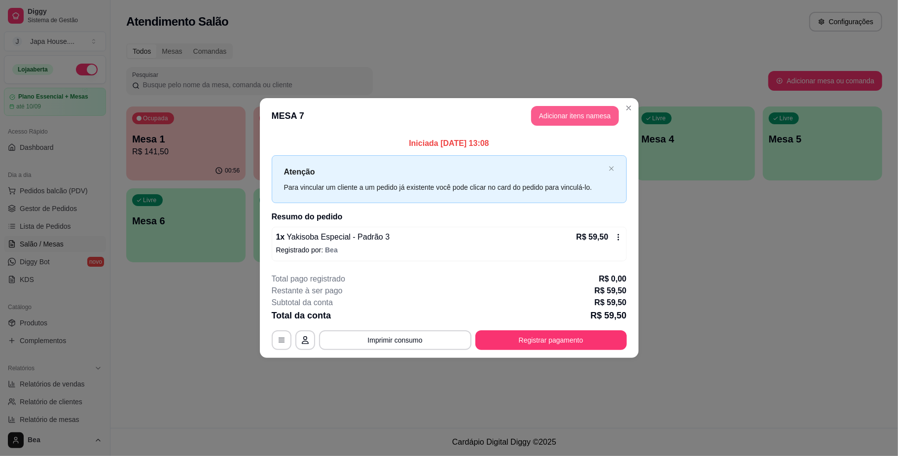
click at [568, 111] on button "Adicionar itens na mesa" at bounding box center [575, 116] width 88 height 20
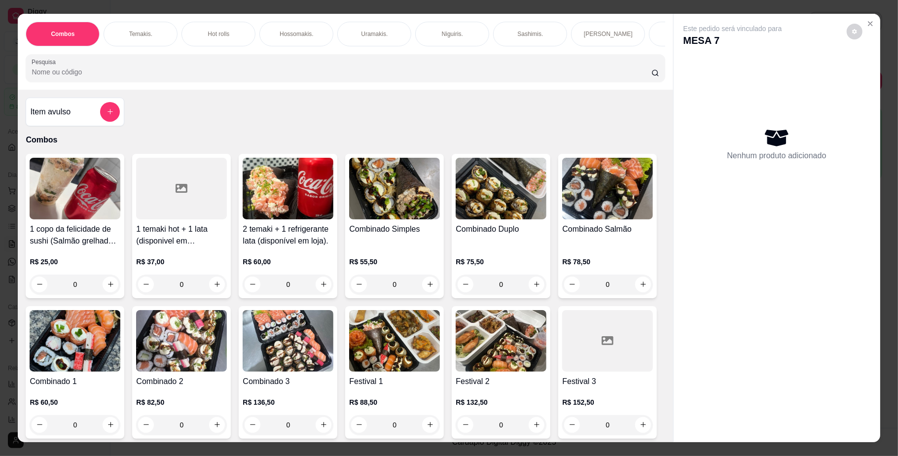
scroll to position [0, 559]
click at [213, 32] on div "Bebidas." at bounding box center [205, 34] width 74 height 25
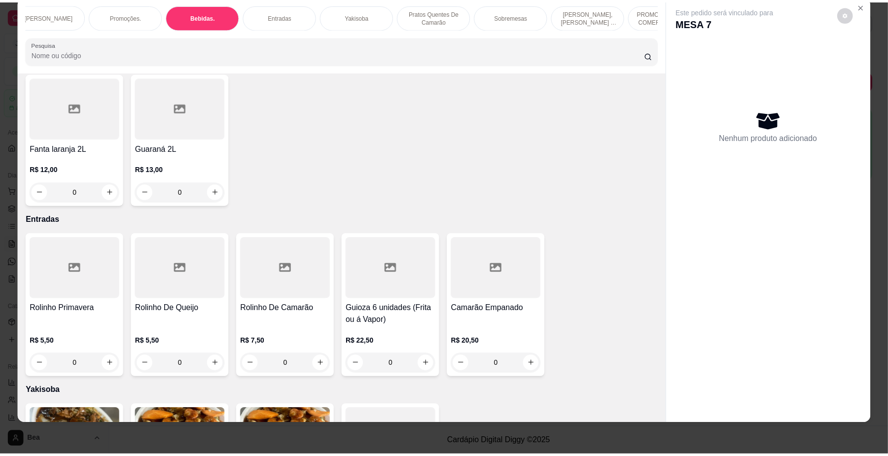
scroll to position [2450, 0]
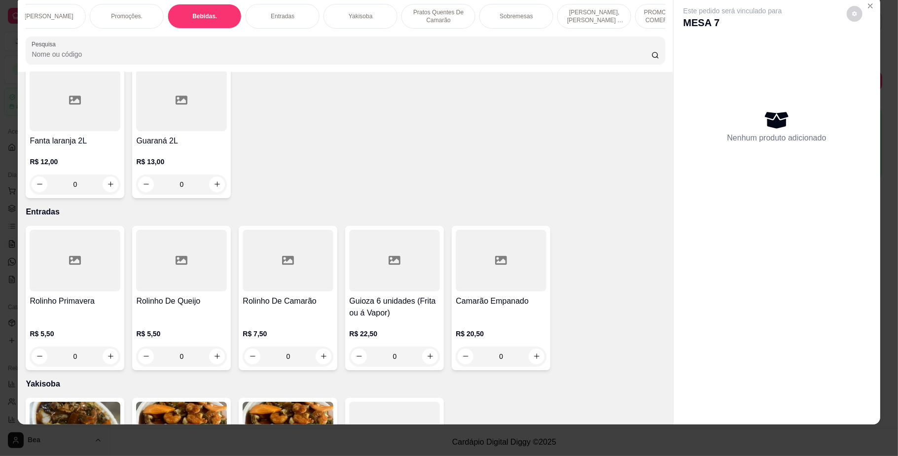
click at [533, 47] on icon "increase-product-quantity" at bounding box center [536, 43] width 7 height 7
type input "1"
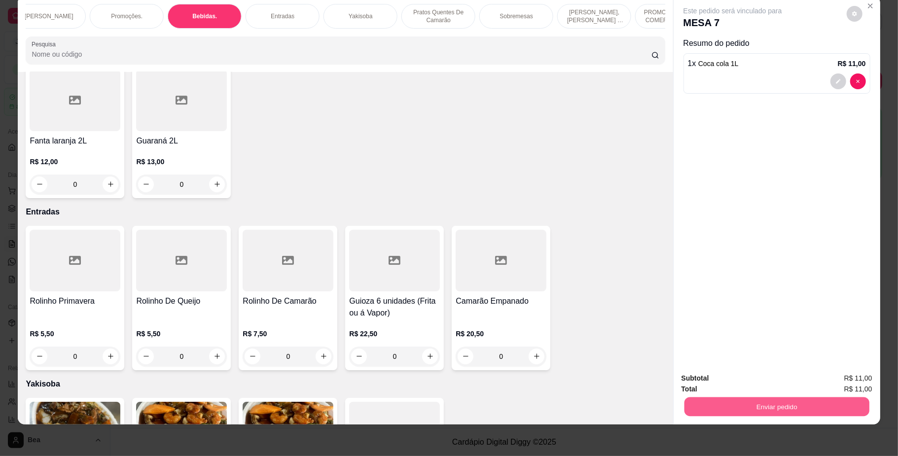
click at [695, 409] on button "Enviar pedido" at bounding box center [776, 406] width 185 height 19
click at [718, 385] on button "Não registrar e enviar pedido" at bounding box center [743, 383] width 100 height 18
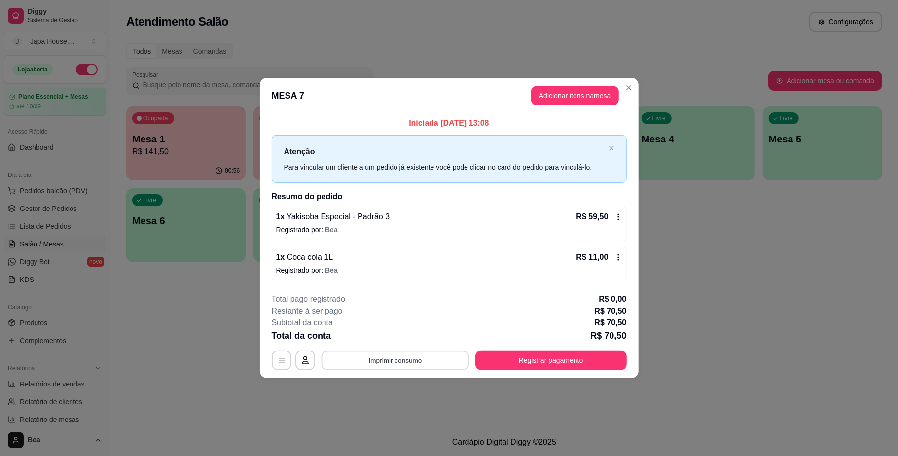
click at [388, 367] on button "Imprimir consumo" at bounding box center [395, 360] width 148 height 19
click at [400, 342] on button "IMPRESSORA" at bounding box center [397, 337] width 69 height 15
click at [525, 359] on button "Registrar pagamento" at bounding box center [550, 360] width 147 height 19
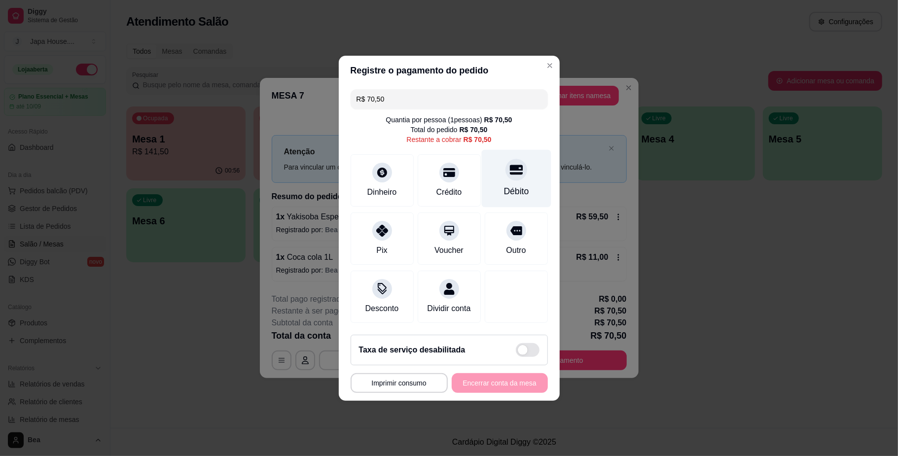
click at [513, 187] on div "Débito" at bounding box center [515, 191] width 25 height 13
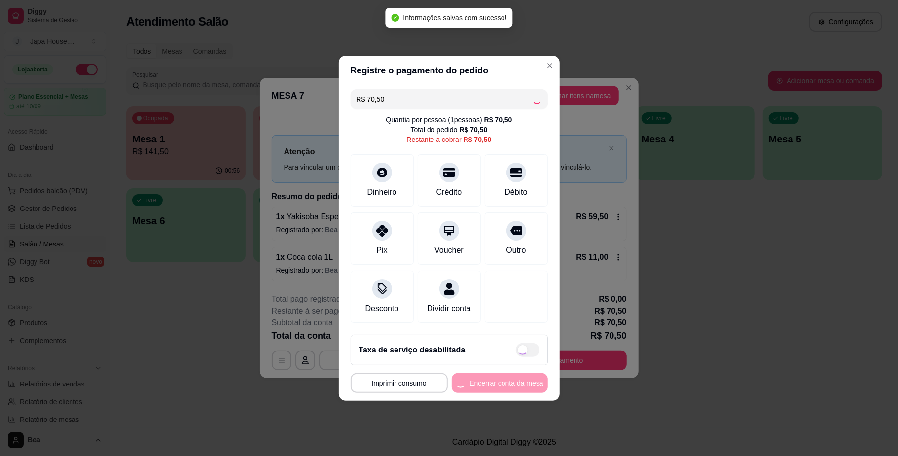
type input "R$ 0,00"
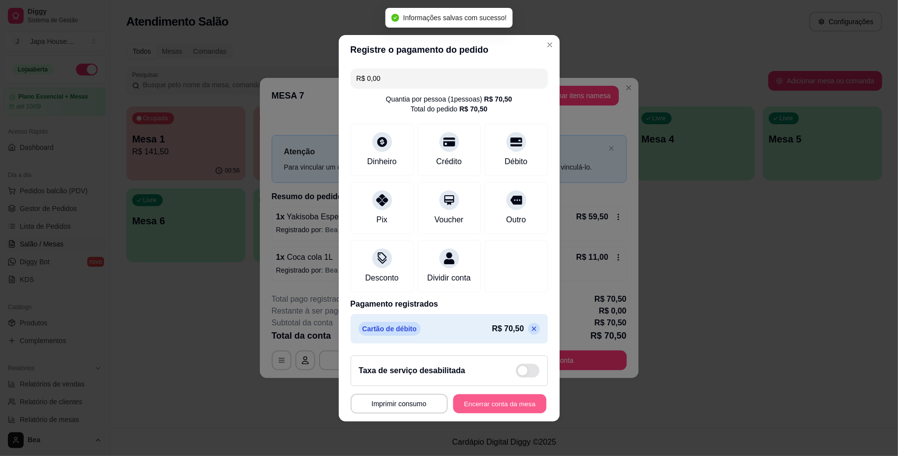
click at [472, 407] on button "Encerrar conta da mesa" at bounding box center [499, 403] width 93 height 19
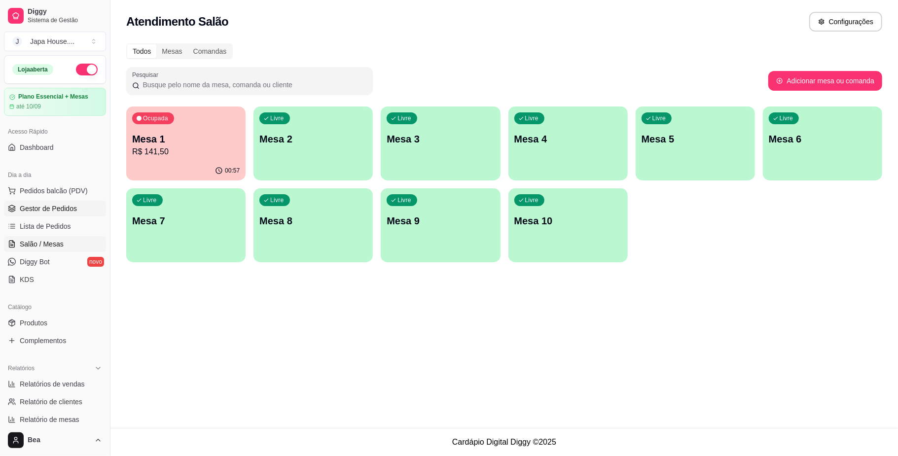
click at [47, 202] on link "Gestor de Pedidos" at bounding box center [55, 209] width 102 height 16
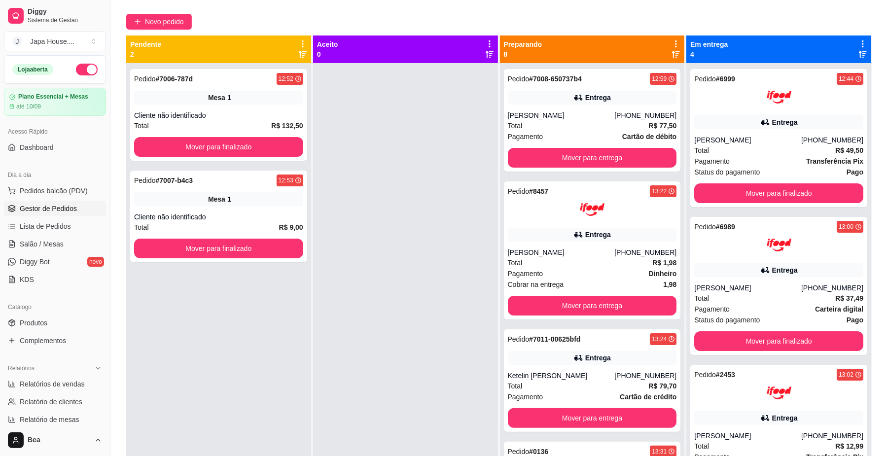
scroll to position [23, 0]
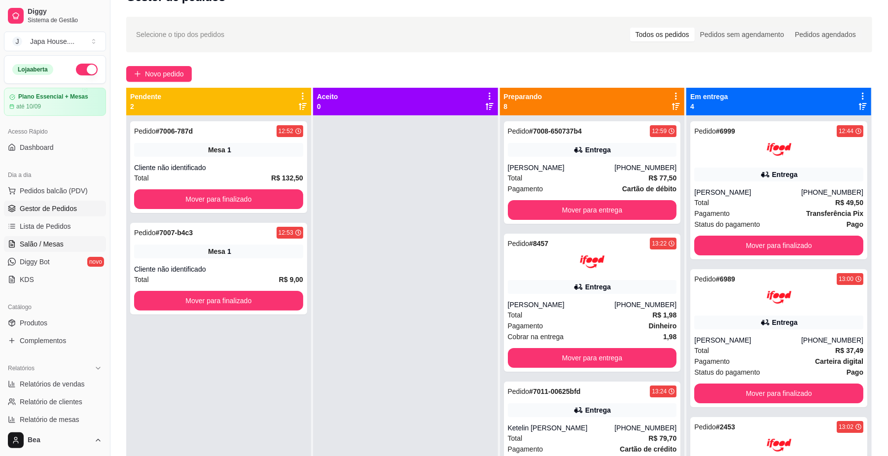
click at [54, 249] on span "Salão / Mesas" at bounding box center [42, 244] width 44 height 10
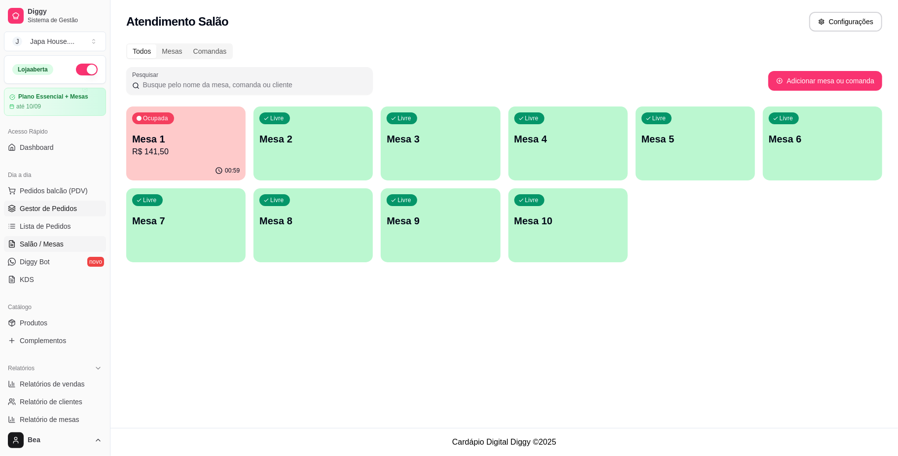
click at [66, 210] on span "Gestor de Pedidos" at bounding box center [48, 209] width 57 height 10
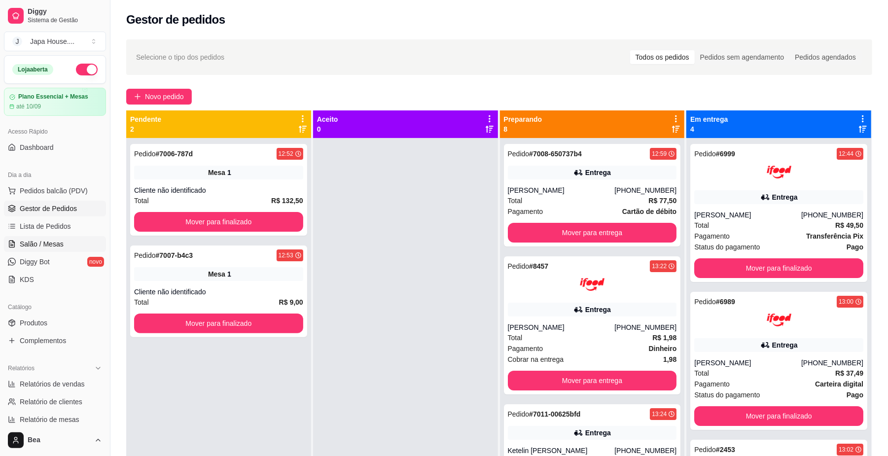
click at [56, 245] on span "Salão / Mesas" at bounding box center [42, 244] width 44 height 10
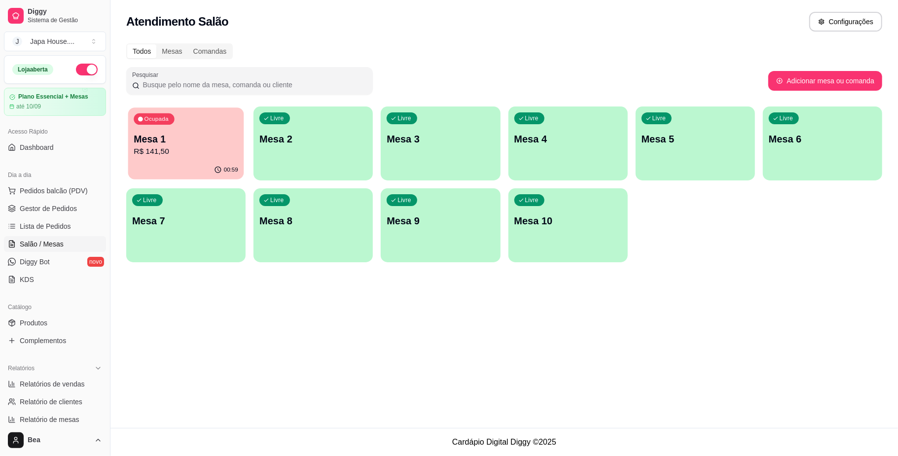
click at [162, 149] on p "R$ 141,50" at bounding box center [186, 151] width 105 height 11
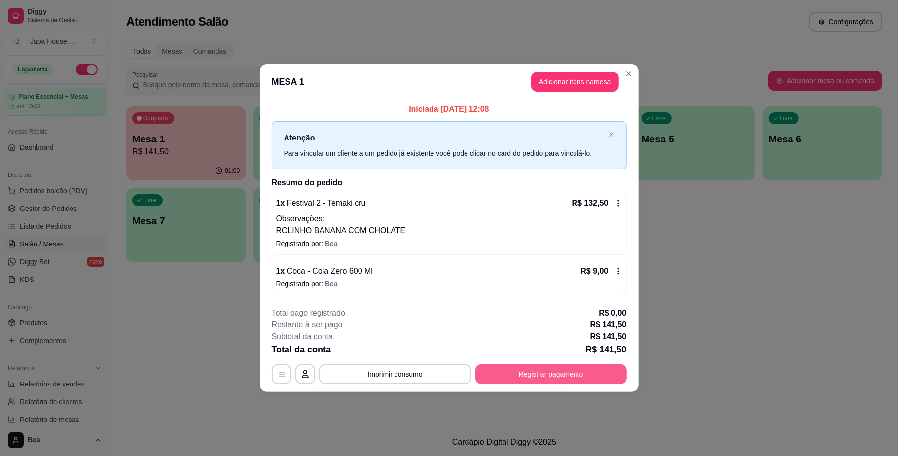
click at [561, 374] on button "Registrar pagamento" at bounding box center [550, 374] width 151 height 20
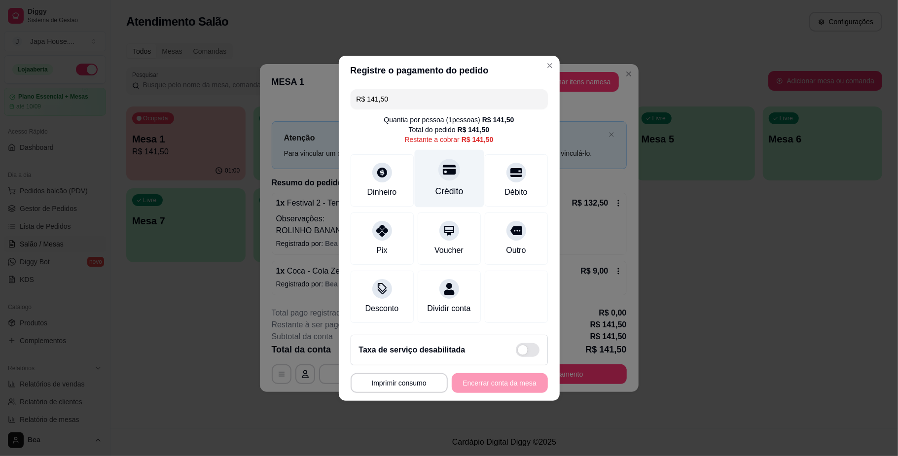
click at [446, 185] on div "Crédito" at bounding box center [449, 191] width 28 height 13
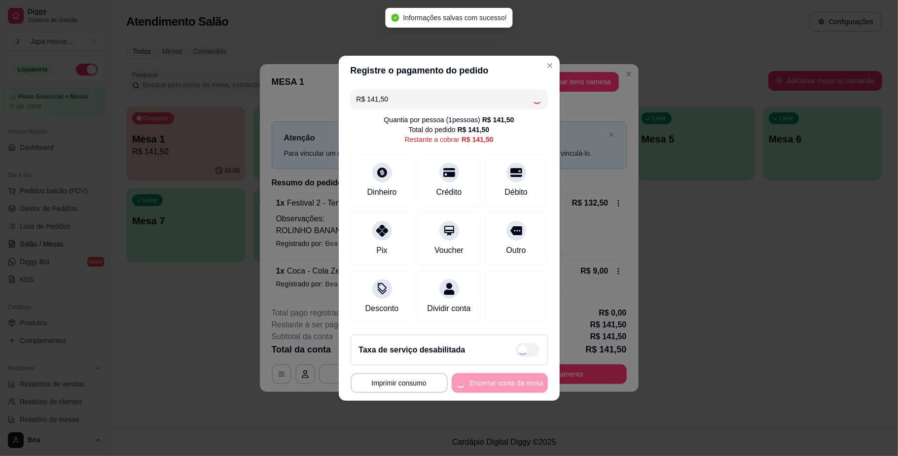
type input "R$ 0,00"
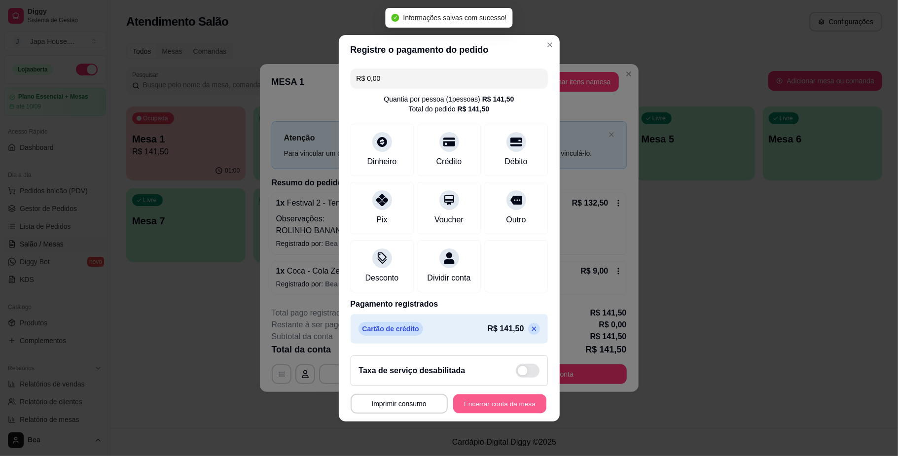
click at [487, 412] on button "Encerrar conta da mesa" at bounding box center [499, 403] width 93 height 19
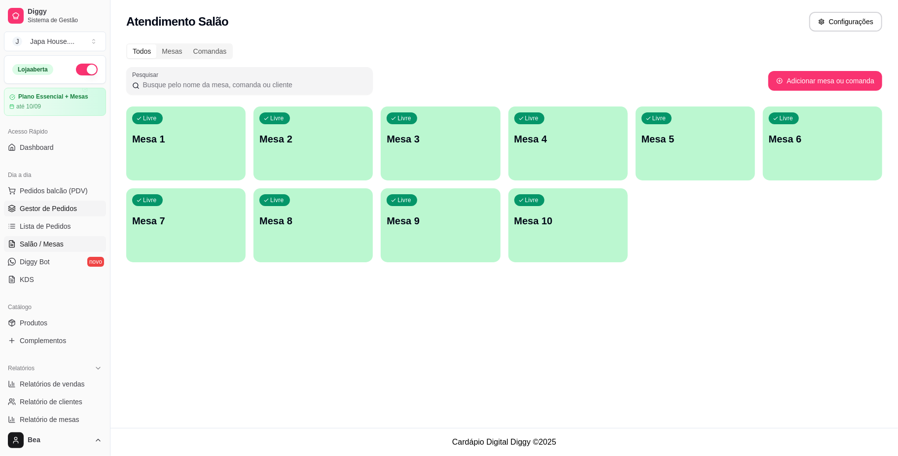
click at [82, 210] on link "Gestor de Pedidos" at bounding box center [55, 209] width 102 height 16
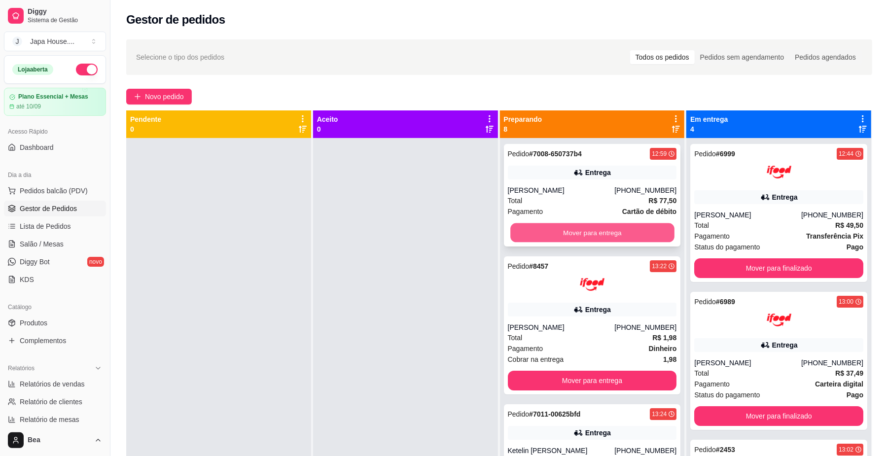
click at [533, 228] on button "Mover para entrega" at bounding box center [592, 232] width 164 height 19
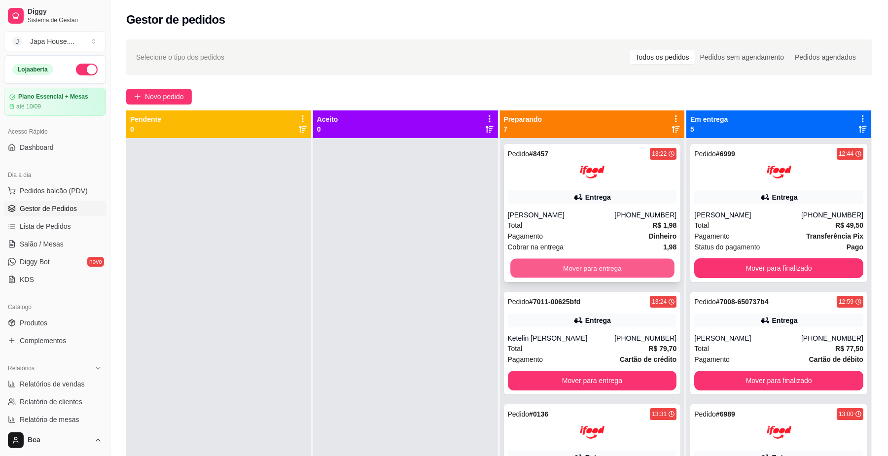
click at [641, 267] on button "Mover para entrega" at bounding box center [592, 268] width 164 height 19
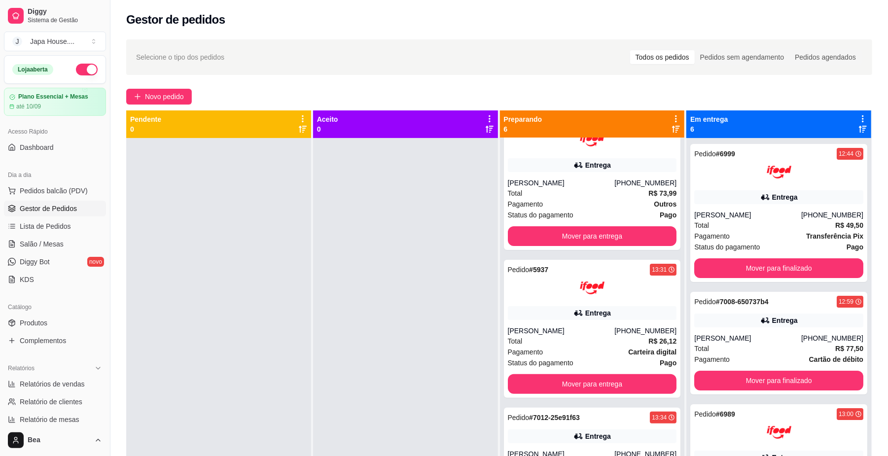
scroll to position [206, 0]
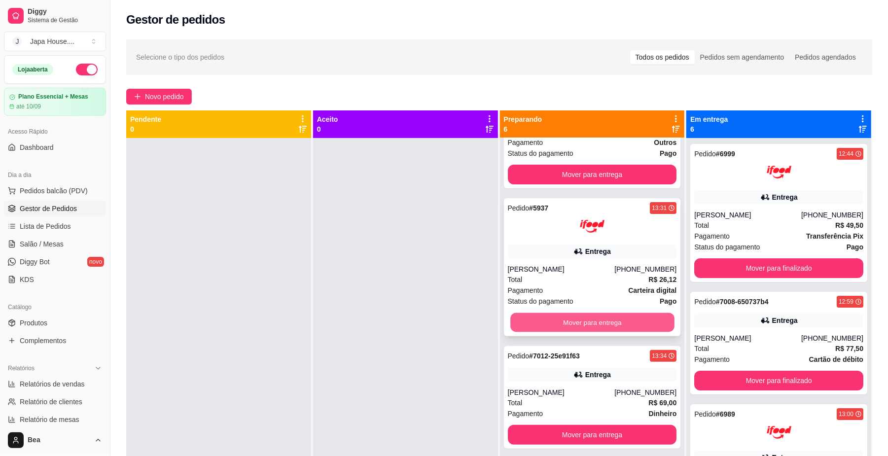
click at [632, 318] on button "Mover para entrega" at bounding box center [592, 322] width 164 height 19
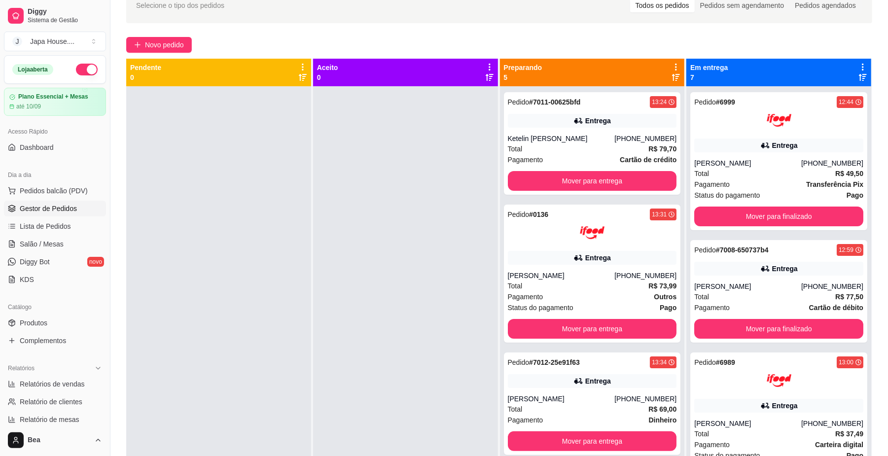
scroll to position [0, 0]
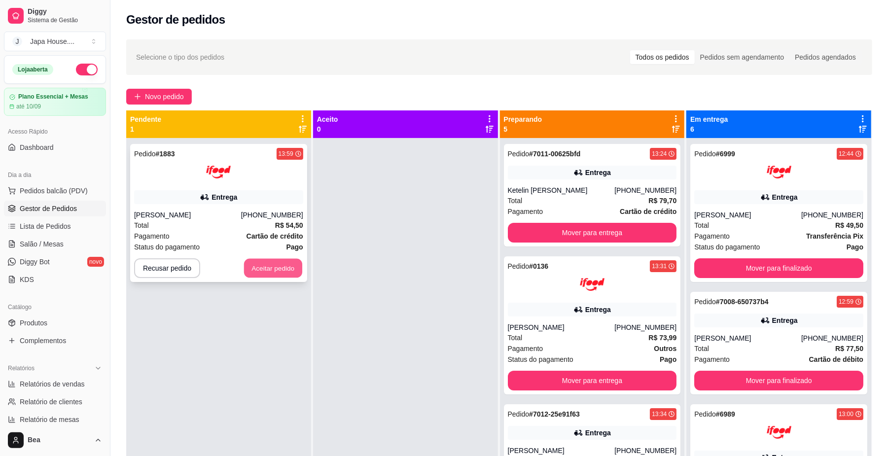
click at [296, 269] on button "Aceitar pedido" at bounding box center [273, 268] width 58 height 19
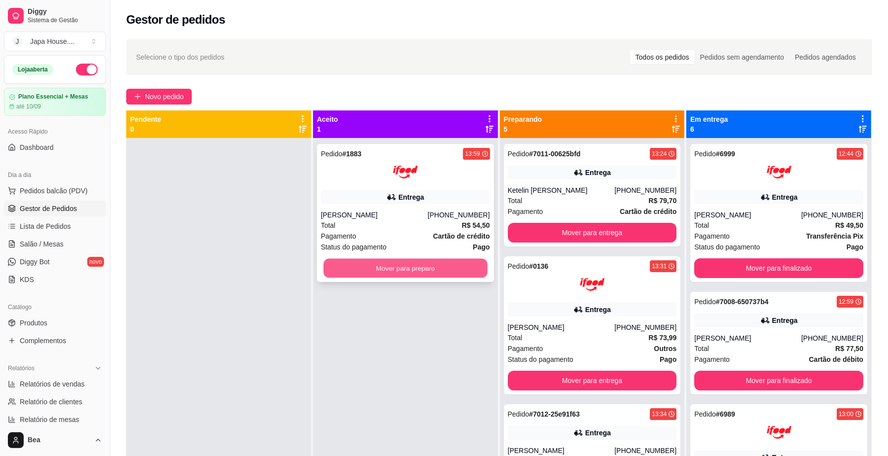
click at [377, 265] on button "Mover para preparo" at bounding box center [405, 268] width 164 height 19
click at [348, 266] on button "Mover para preparo" at bounding box center [405, 268] width 169 height 20
click at [449, 269] on button "Mover para preparo" at bounding box center [405, 268] width 164 height 19
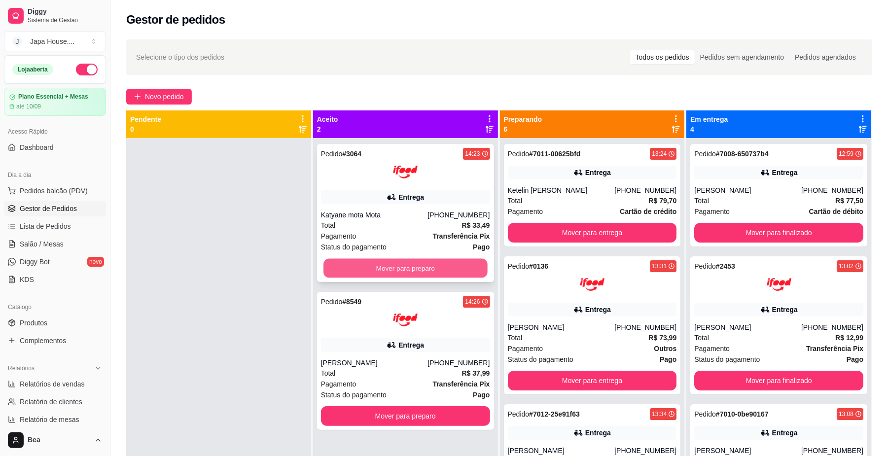
click at [420, 267] on button "Mover para preparo" at bounding box center [405, 268] width 164 height 19
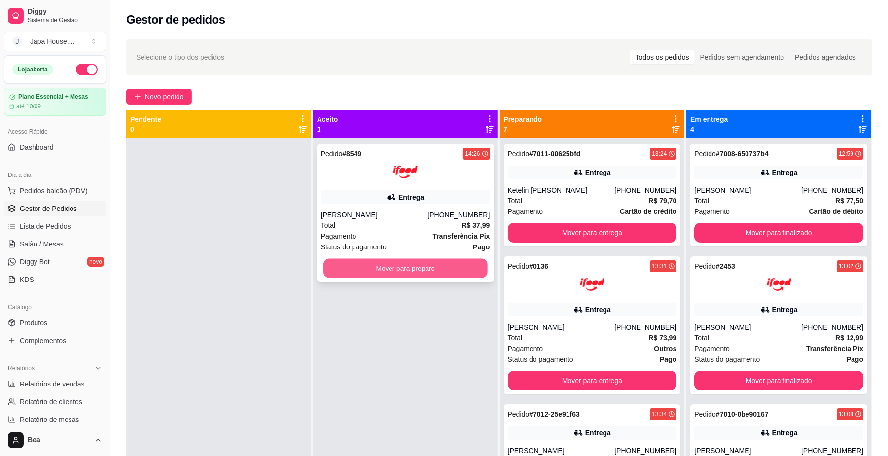
click at [423, 259] on button "Mover para preparo" at bounding box center [405, 268] width 164 height 19
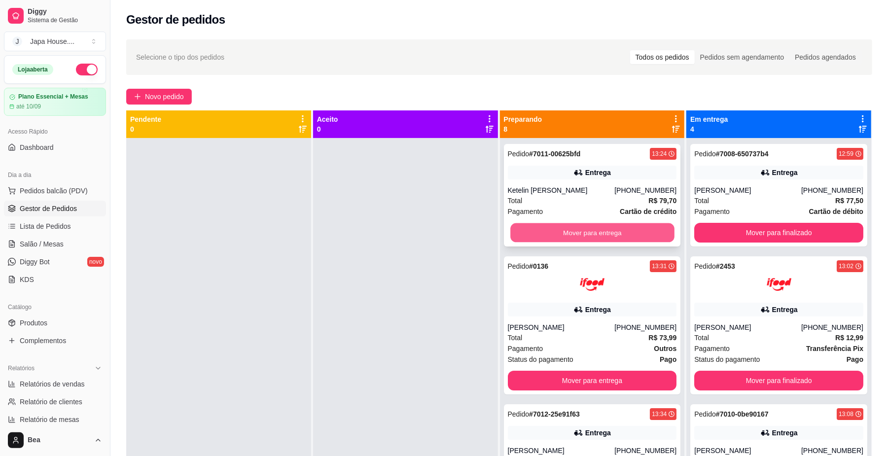
click at [587, 227] on button "Mover para entrega" at bounding box center [592, 232] width 164 height 19
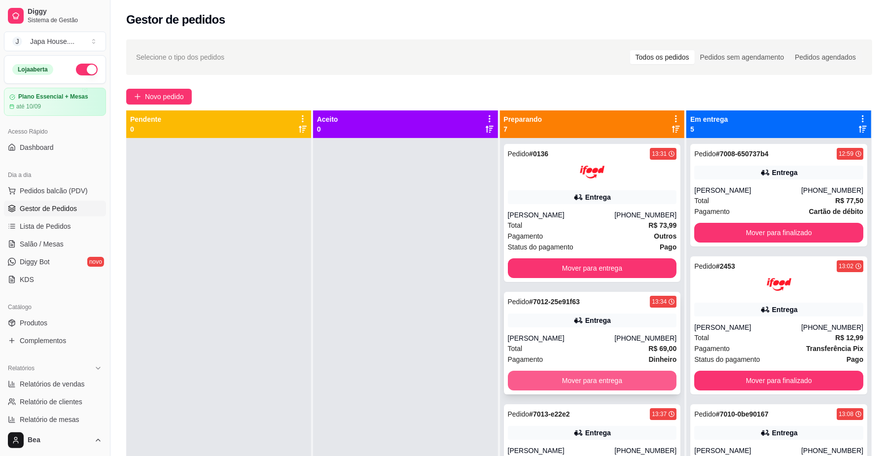
click at [553, 378] on button "Mover para entrega" at bounding box center [592, 381] width 169 height 20
click at [553, 378] on button "Mover para entrega" at bounding box center [592, 380] width 164 height 19
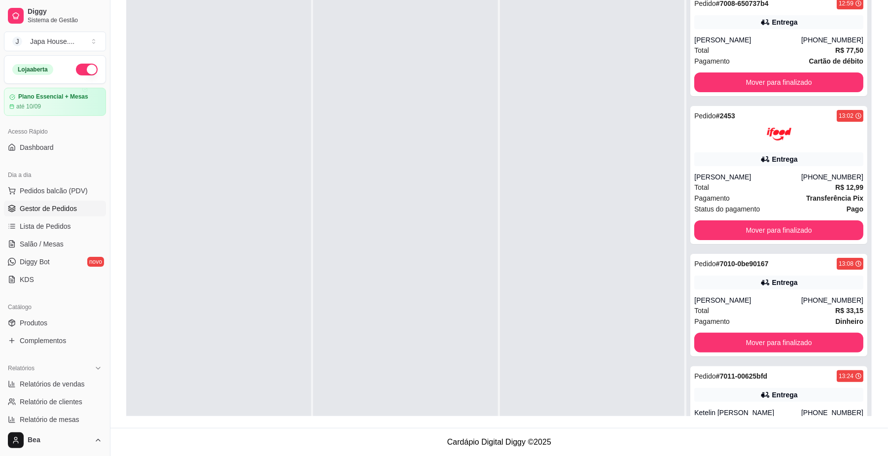
scroll to position [125, 0]
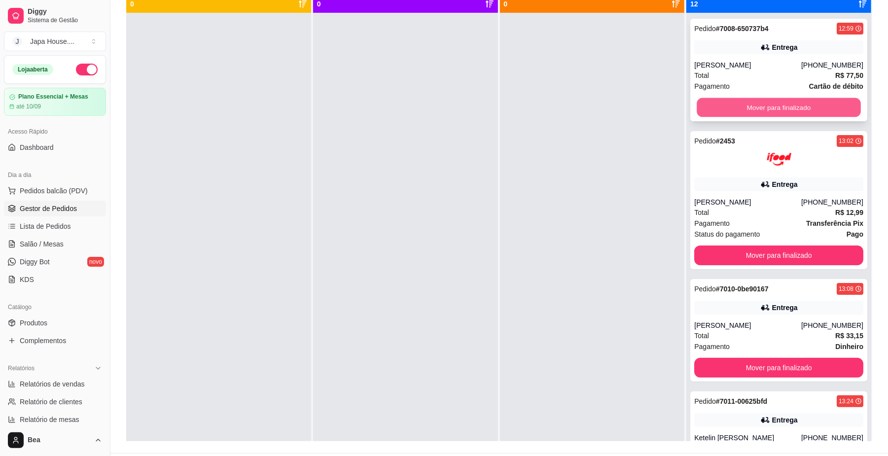
click at [803, 98] on div "Mover para finalizado" at bounding box center [778, 108] width 169 height 20
click at [794, 110] on button "Mover para finalizado" at bounding box center [779, 107] width 164 height 19
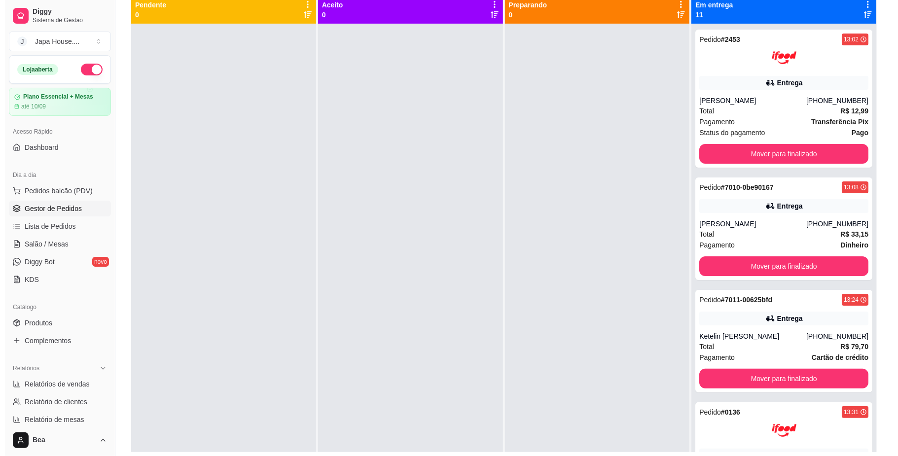
scroll to position [115, 0]
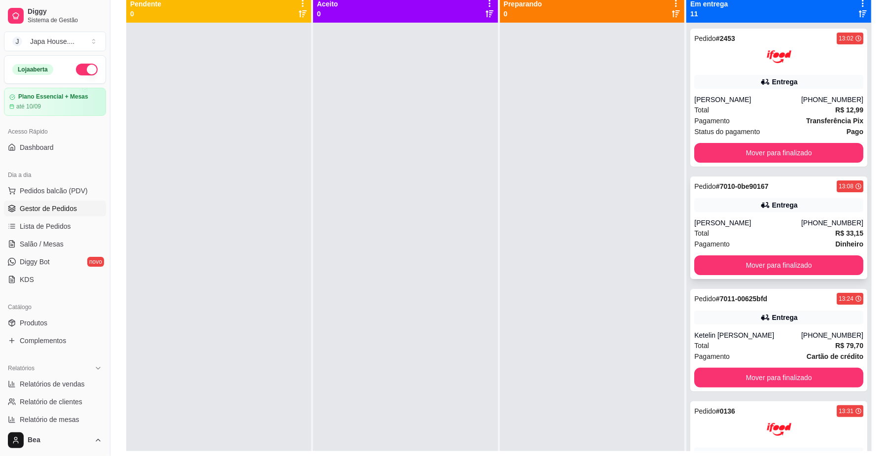
click at [744, 220] on div "[PERSON_NAME]" at bounding box center [747, 223] width 107 height 10
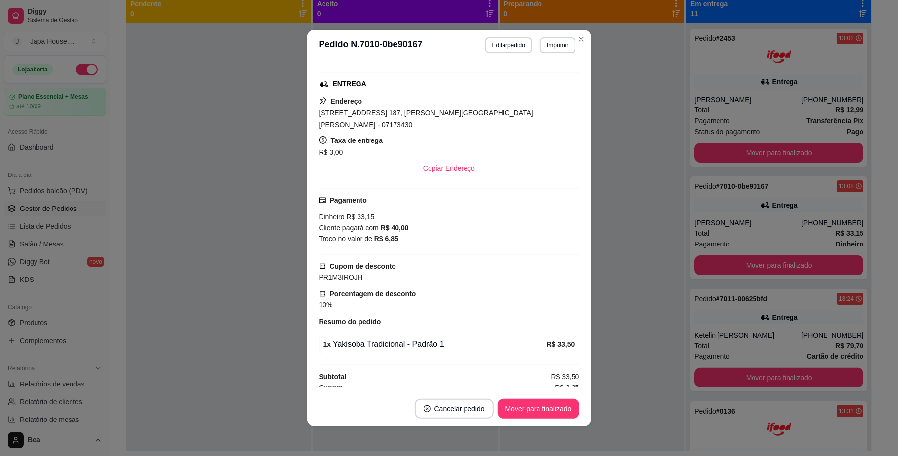
scroll to position [154, 0]
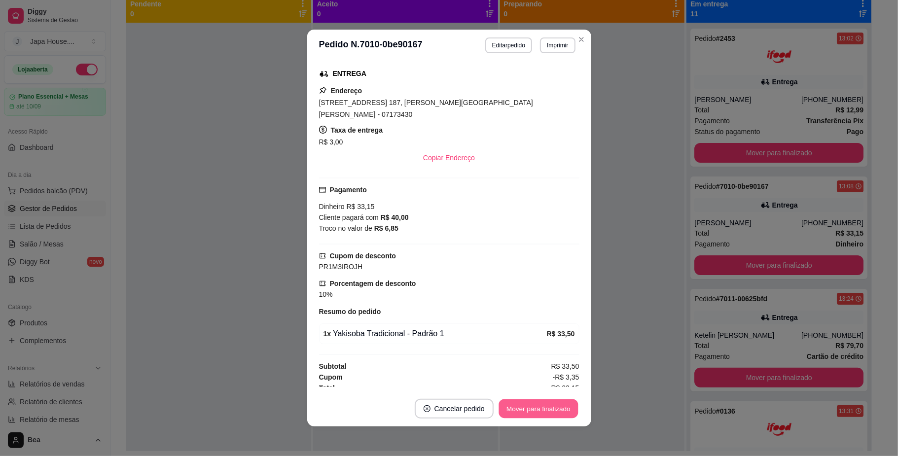
click at [545, 411] on button "Mover para finalizado" at bounding box center [537, 408] width 79 height 19
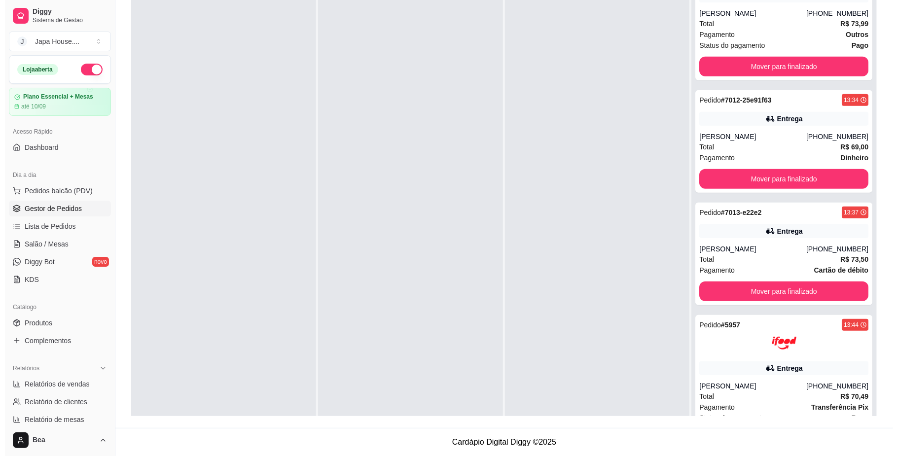
scroll to position [318, 0]
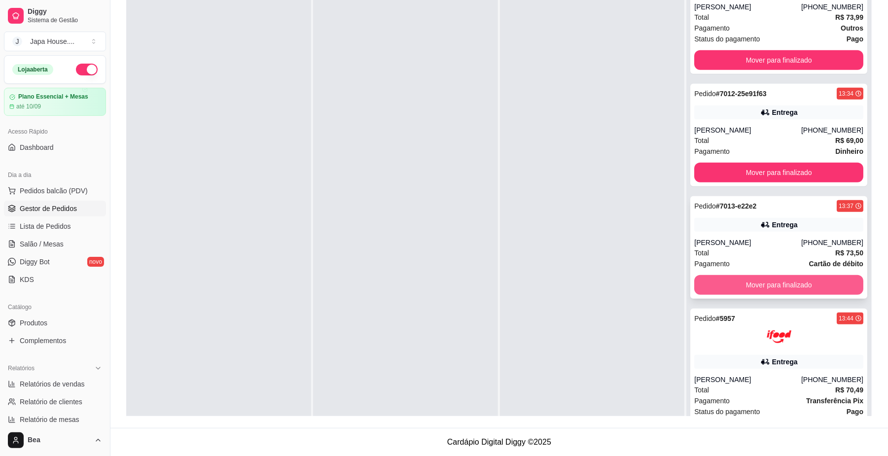
click at [831, 278] on button "Mover para finalizado" at bounding box center [778, 285] width 169 height 20
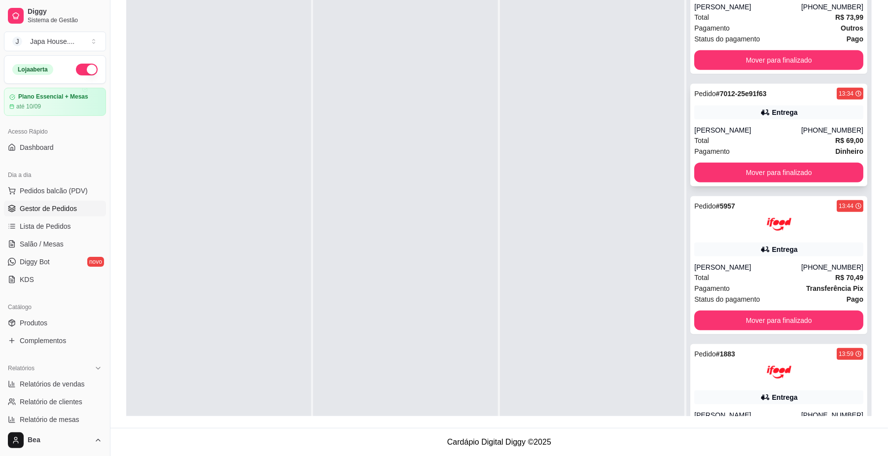
click at [791, 113] on div "Entrega" at bounding box center [778, 113] width 169 height 14
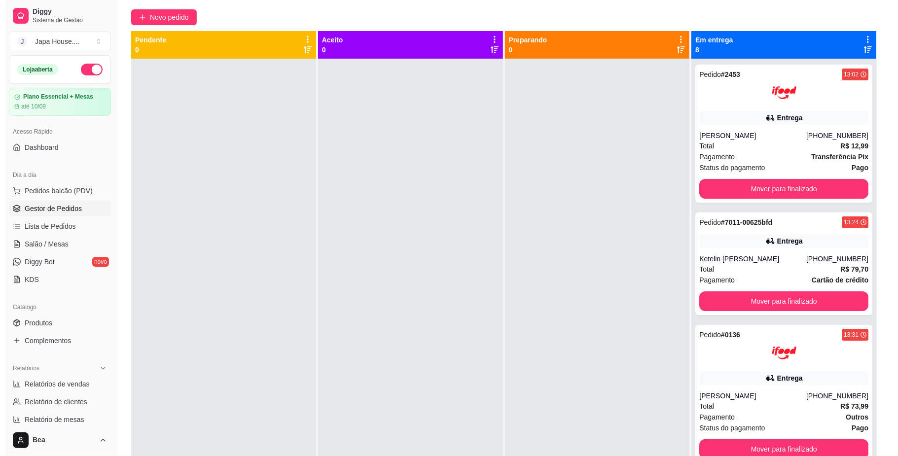
scroll to position [80, 0]
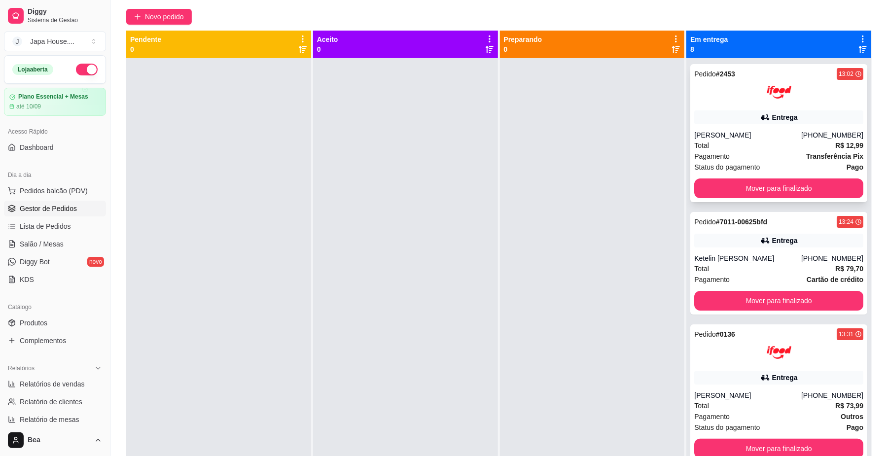
click at [749, 107] on div "Pedido # 2453 13:02 Entrega [PERSON_NAME] [PHONE_NUMBER] Total R$ 12,99 Pagamen…" at bounding box center [778, 133] width 177 height 138
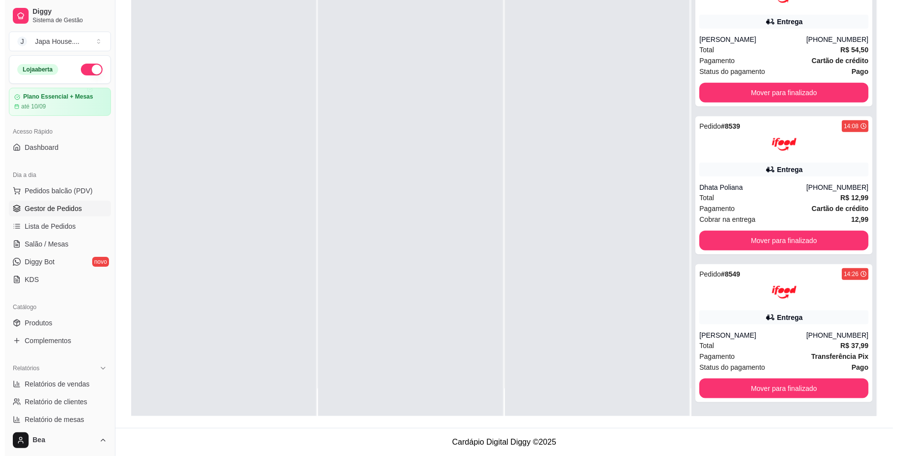
scroll to position [0, 0]
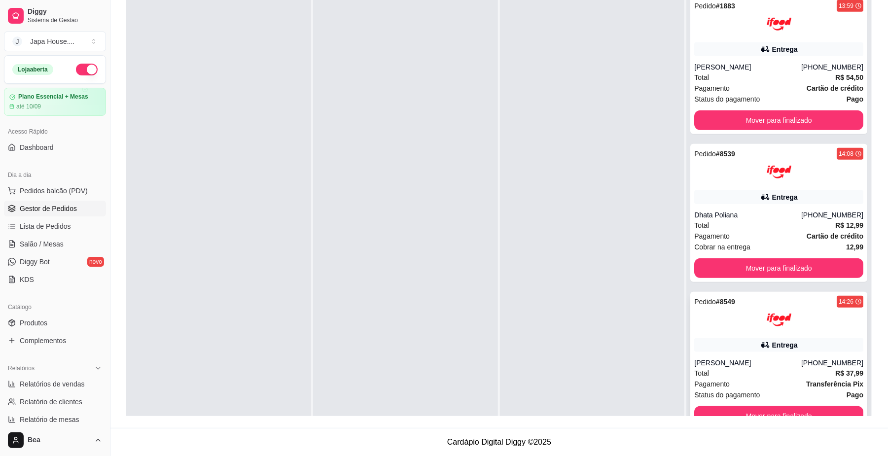
click at [745, 336] on div "Pedido # 8549 14:26 Entrega [PERSON_NAME] [PHONE_NUMBER] Total R$ 37,99 Pagamen…" at bounding box center [778, 361] width 177 height 138
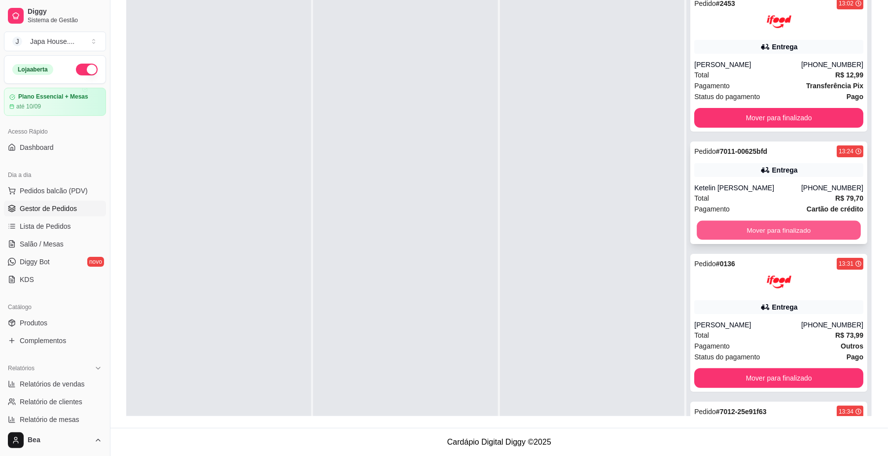
click at [752, 231] on button "Mover para finalizado" at bounding box center [779, 230] width 164 height 19
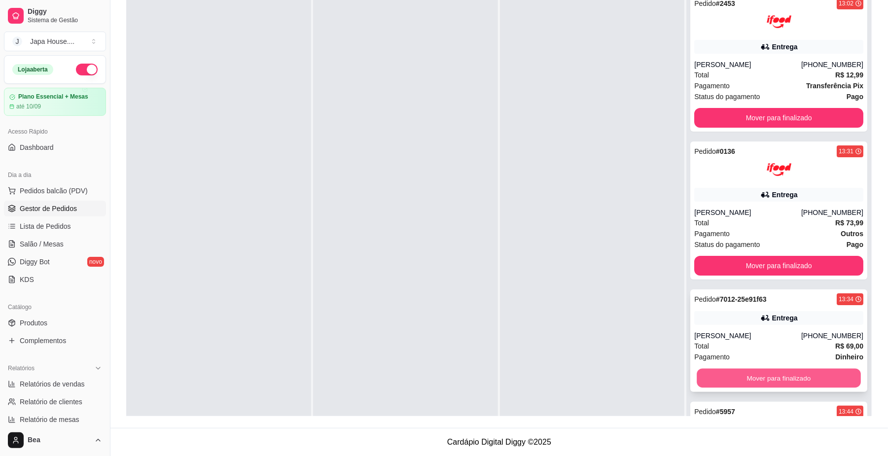
click at [736, 379] on button "Mover para finalizado" at bounding box center [779, 378] width 164 height 19
